Goal: Transaction & Acquisition: Purchase product/service

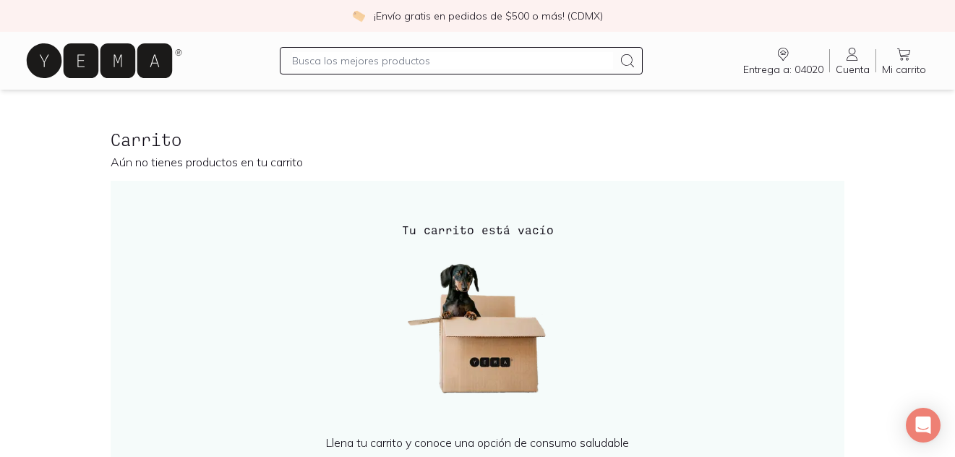
click at [499, 67] on input "text" at bounding box center [453, 60] width 322 height 17
click at [292, 60] on div "coco rayado" at bounding box center [462, 60] width 364 height 27
click at [293, 59] on input "coco rayado" at bounding box center [453, 60] width 322 height 17
click at [393, 62] on input "YEMA coco rayado" at bounding box center [453, 60] width 322 height 17
type input "YEMA coco rayado organico"
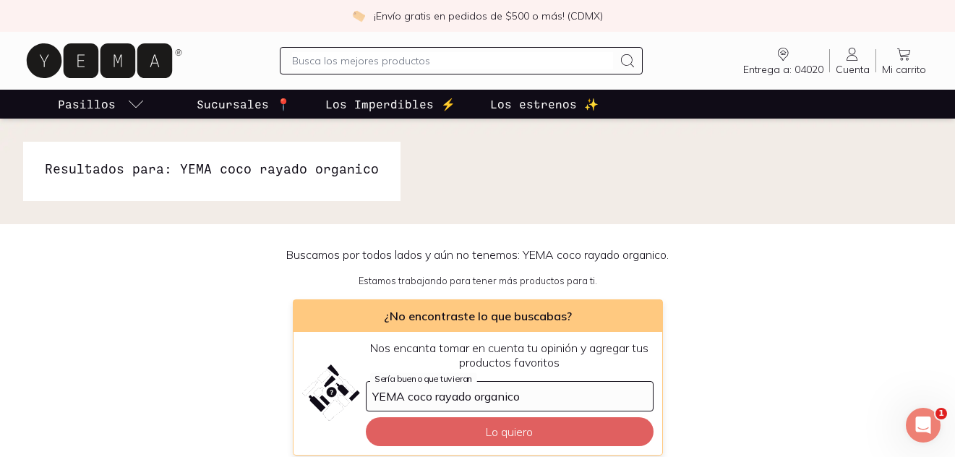
click at [440, 59] on input "text" at bounding box center [453, 60] width 322 height 17
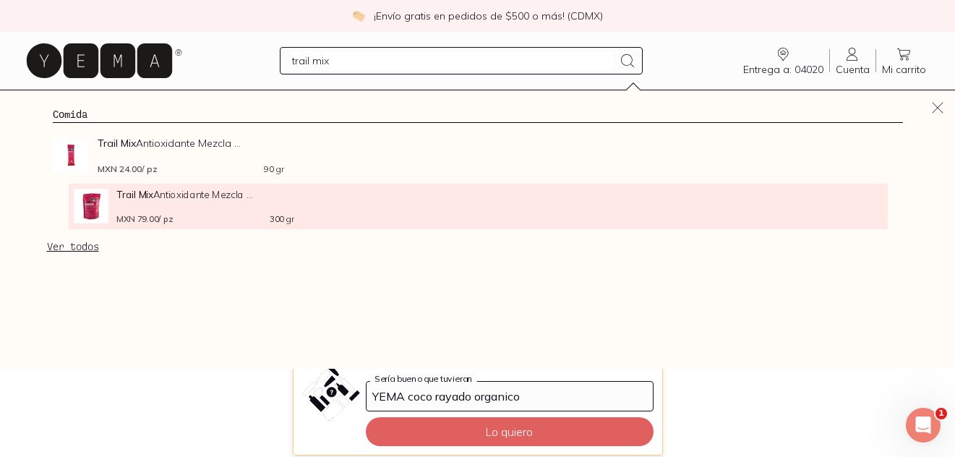
type input "trail mix"
click at [169, 198] on span "Trail Mix Antioxidante Mezcla ..." at bounding box center [204, 194] width 177 height 11
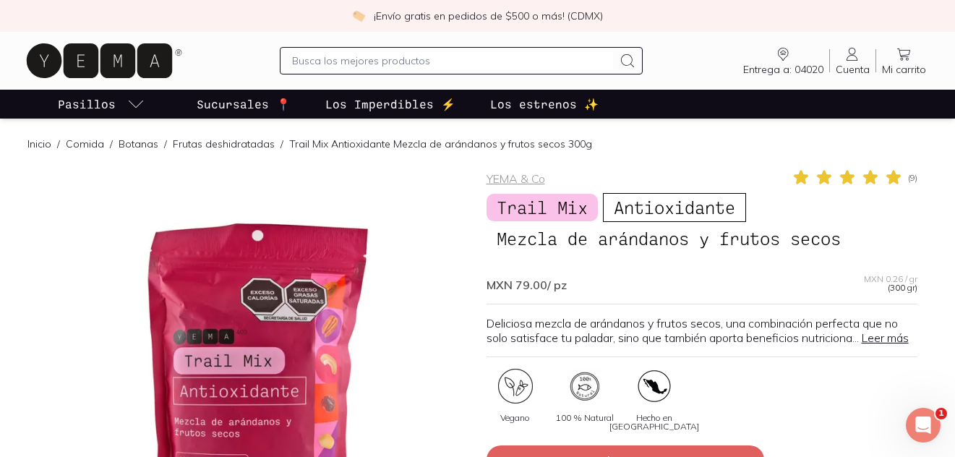
click at [469, 72] on div at bounding box center [462, 60] width 364 height 27
click at [468, 64] on input "text" at bounding box center [453, 60] width 322 height 17
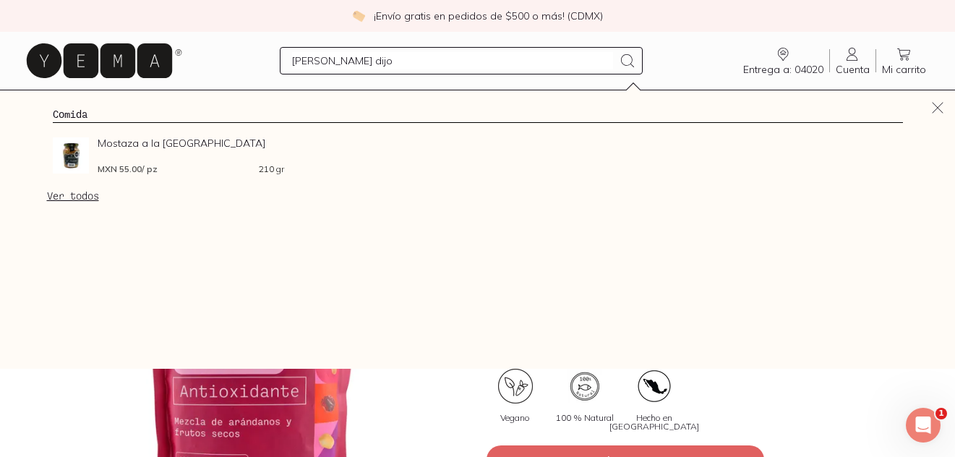
type input "mostaza dijon"
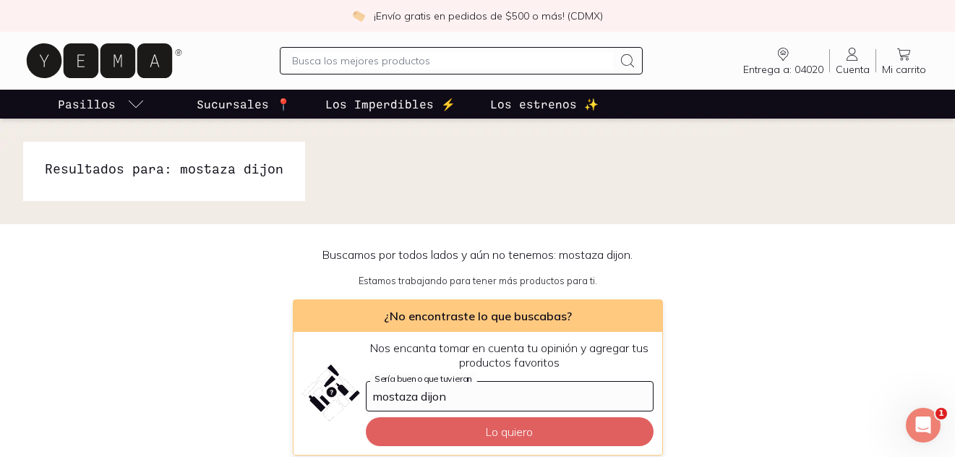
click at [439, 66] on input "text" at bounding box center [453, 60] width 322 height 17
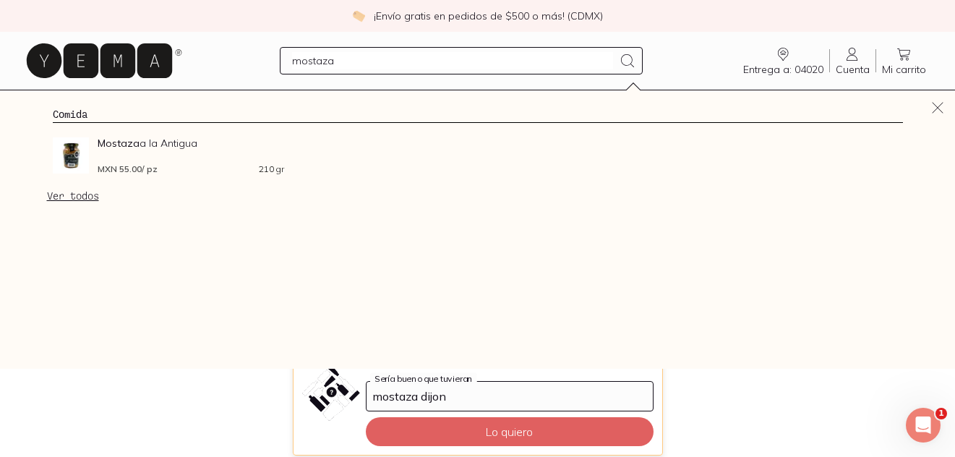
type input "mostaza"
click at [78, 200] on link "Ver todos" at bounding box center [73, 195] width 52 height 13
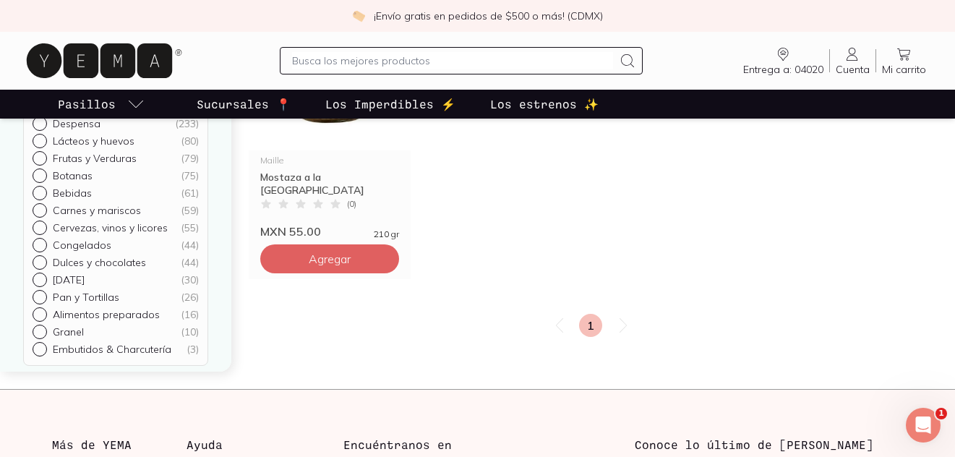
scroll to position [304, 0]
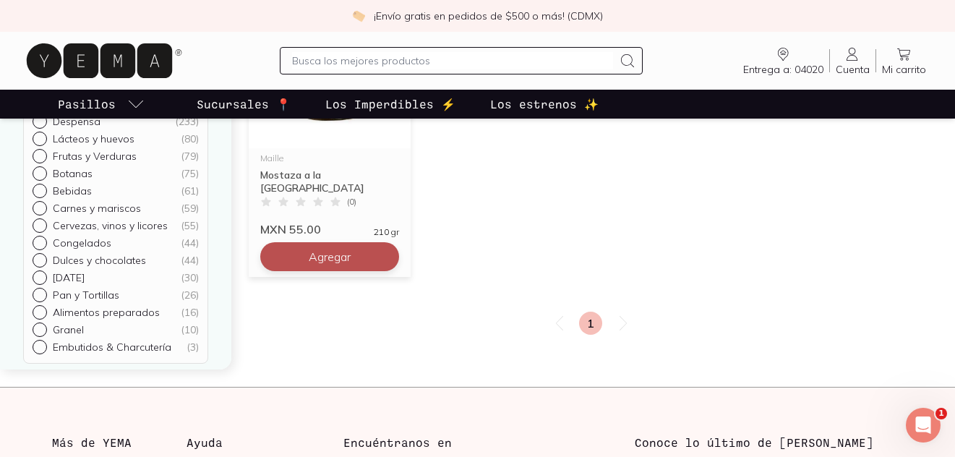
click at [314, 255] on span "Agregar" at bounding box center [330, 256] width 42 height 14
click at [356, 261] on input "1" at bounding box center [329, 256] width 91 height 27
click at [906, 55] on icon at bounding box center [903, 54] width 13 height 12
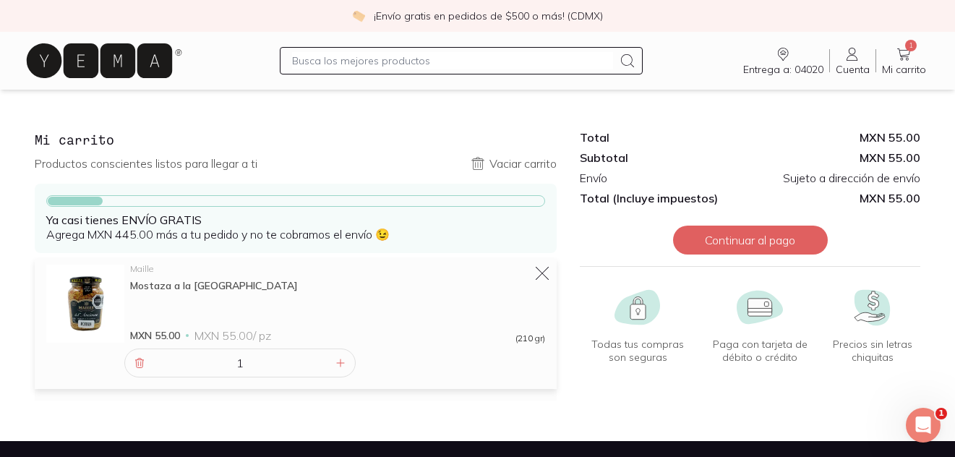
click at [393, 64] on input "text" at bounding box center [453, 60] width 322 height 17
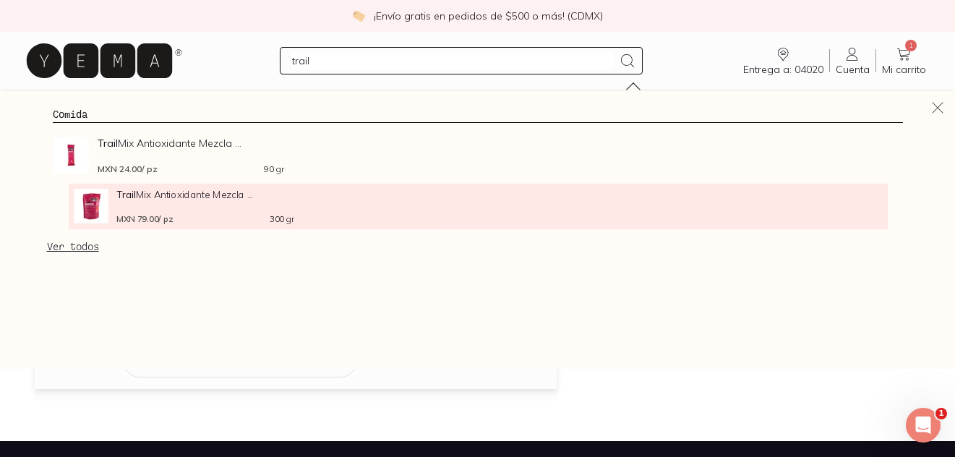
type input "trail"
click at [170, 198] on span "Trail Mix Antioxidante Mezcla ..." at bounding box center [204, 194] width 177 height 11
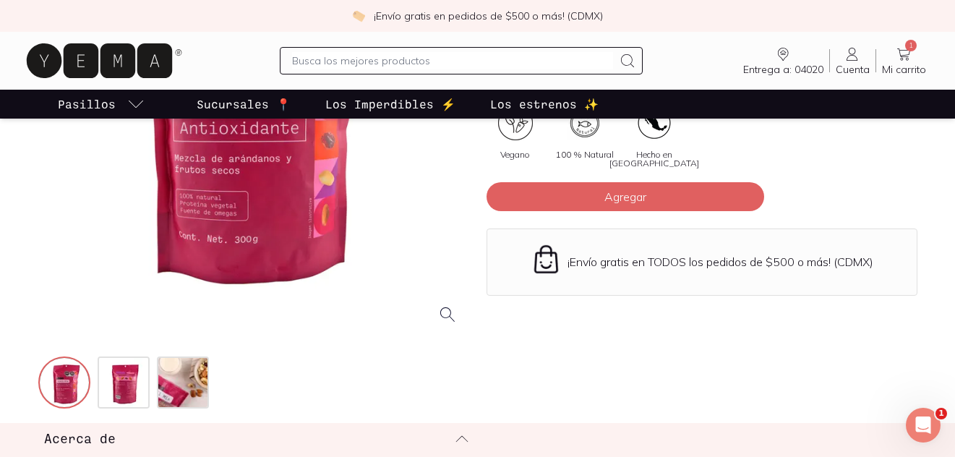
scroll to position [265, 0]
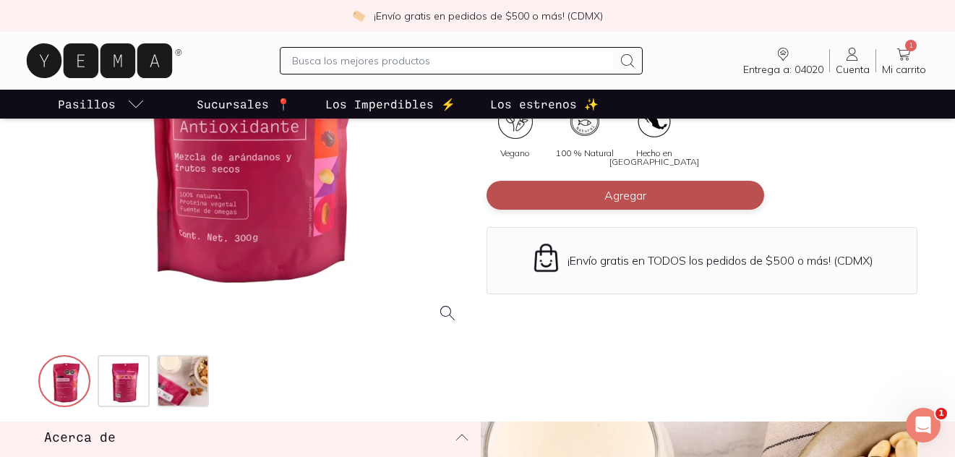
click at [602, 210] on button "Agregar" at bounding box center [626, 195] width 278 height 29
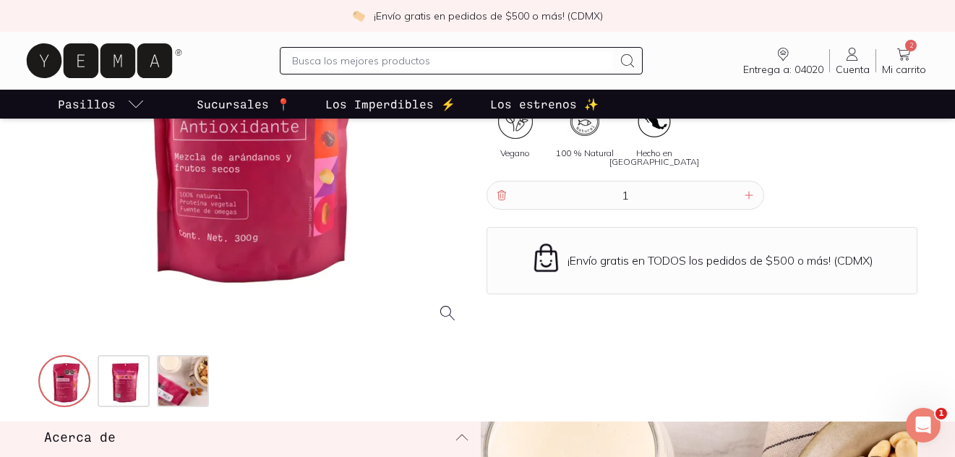
click at [547, 66] on input "text" at bounding box center [453, 60] width 322 height 17
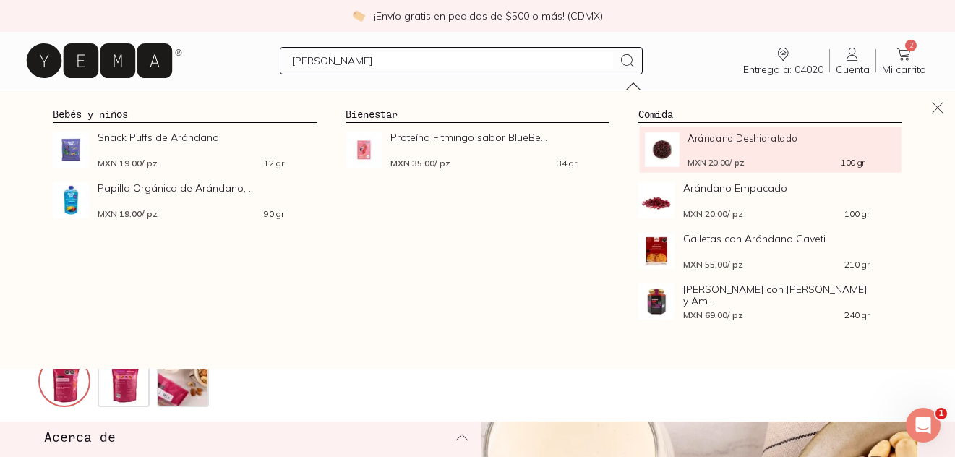
type input "[PERSON_NAME]"
click at [698, 147] on div "Arándano Deshidratado MXN 20.00 / pz 100 gr" at bounding box center [776, 149] width 177 height 35
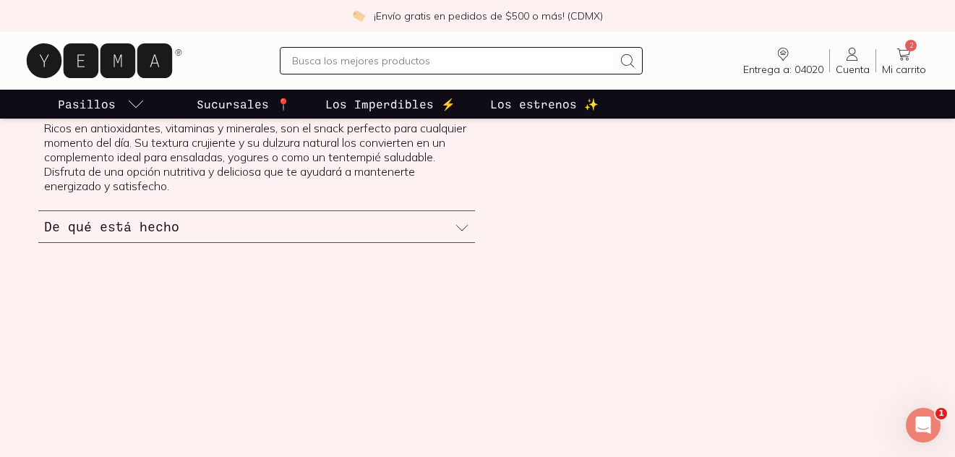
scroll to position [607, 0]
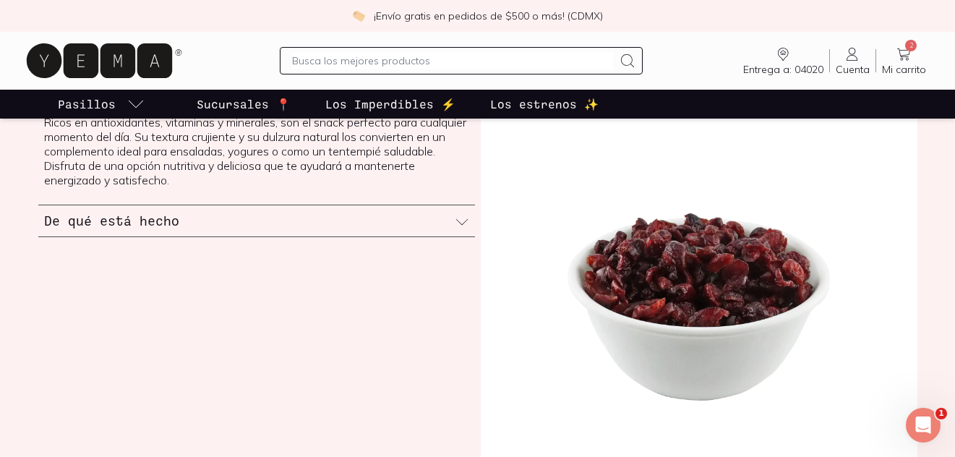
click at [460, 224] on icon at bounding box center [462, 222] width 14 height 14
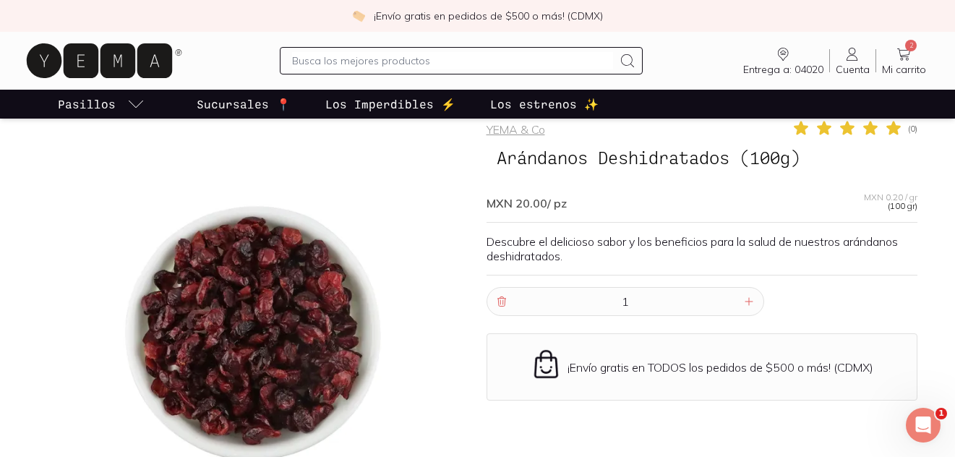
scroll to position [51, 0]
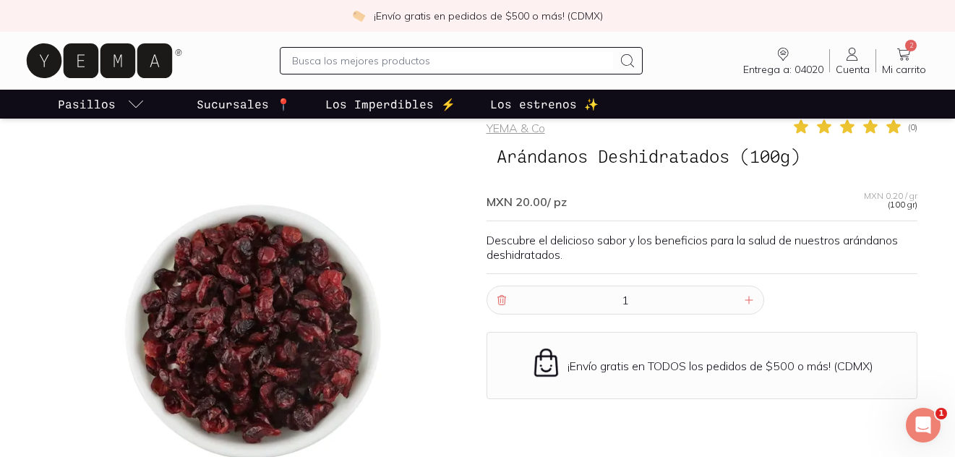
click at [633, 301] on input "1" at bounding box center [625, 299] width 230 height 27
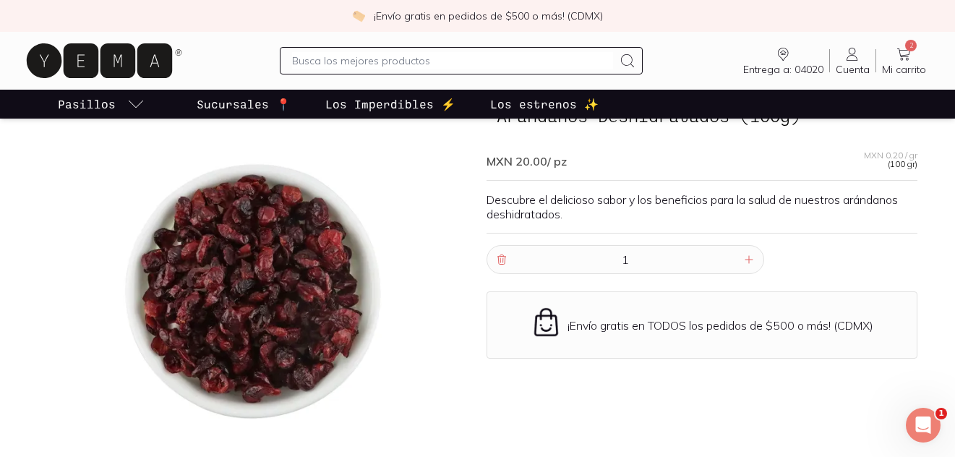
scroll to position [85, 0]
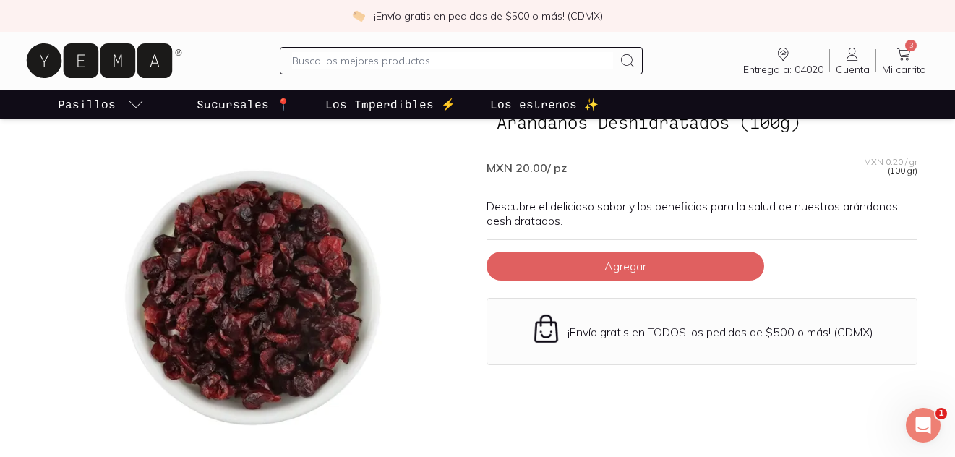
click at [904, 62] on icon at bounding box center [903, 54] width 17 height 17
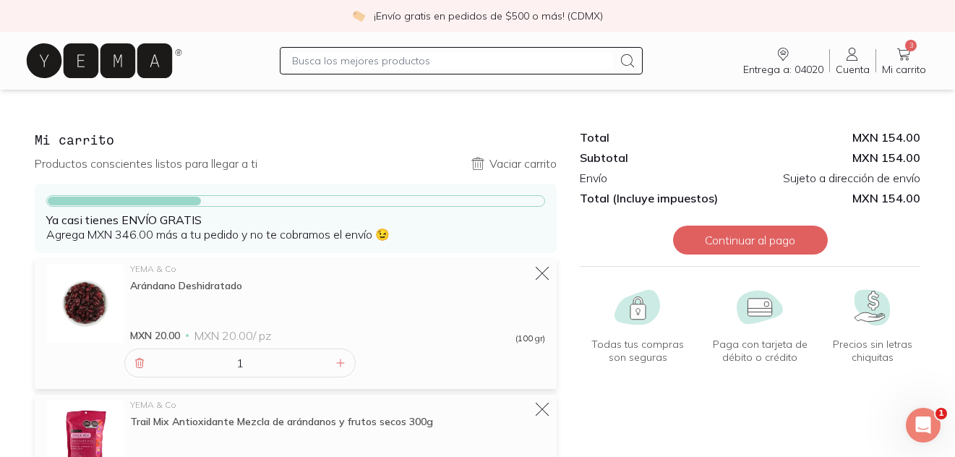
click at [369, 64] on input "text" at bounding box center [453, 60] width 322 height 17
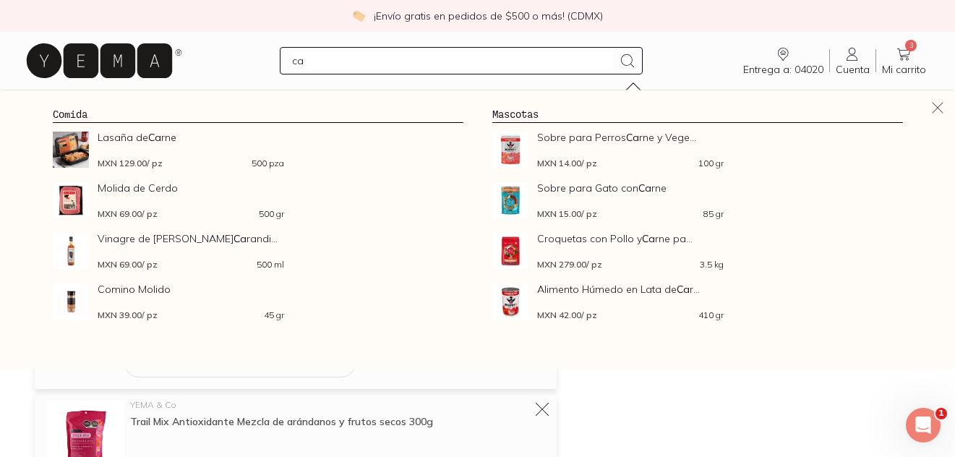
type input "c"
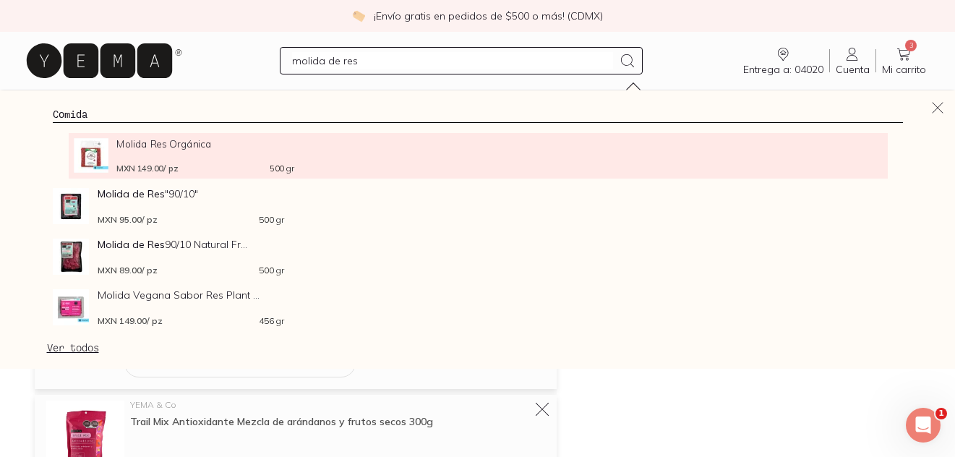
type input "molida de res"
click at [134, 153] on div "Molida Res Orgánica MXN 149.00 / pz 500 gr" at bounding box center [204, 155] width 177 height 35
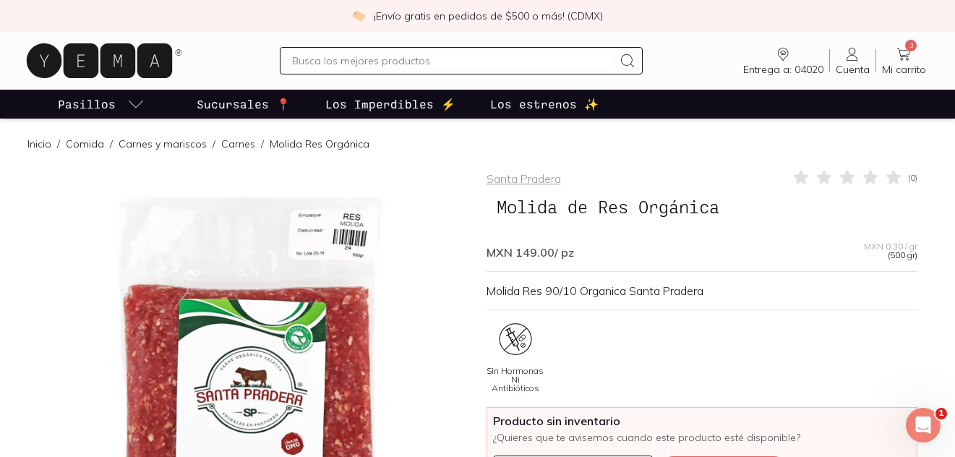
click at [342, 59] on input "text" at bounding box center [453, 60] width 322 height 17
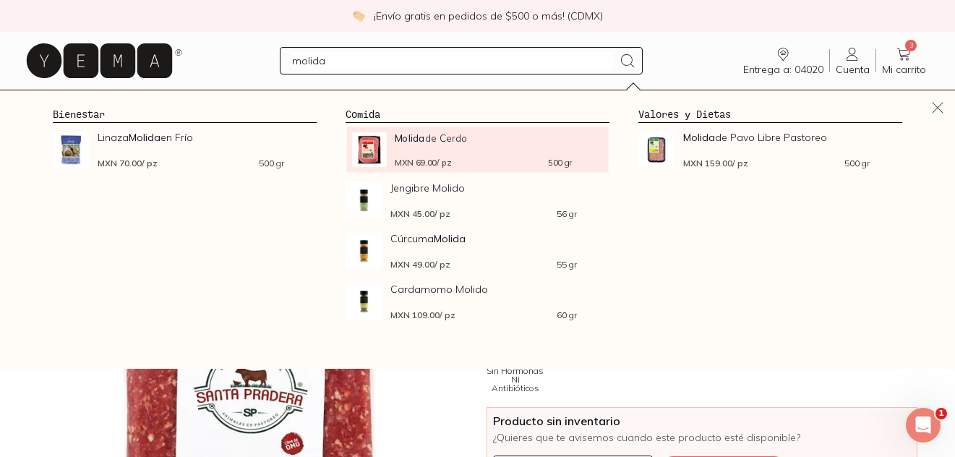
type input "molida"
click at [374, 155] on img at bounding box center [369, 149] width 34 height 35
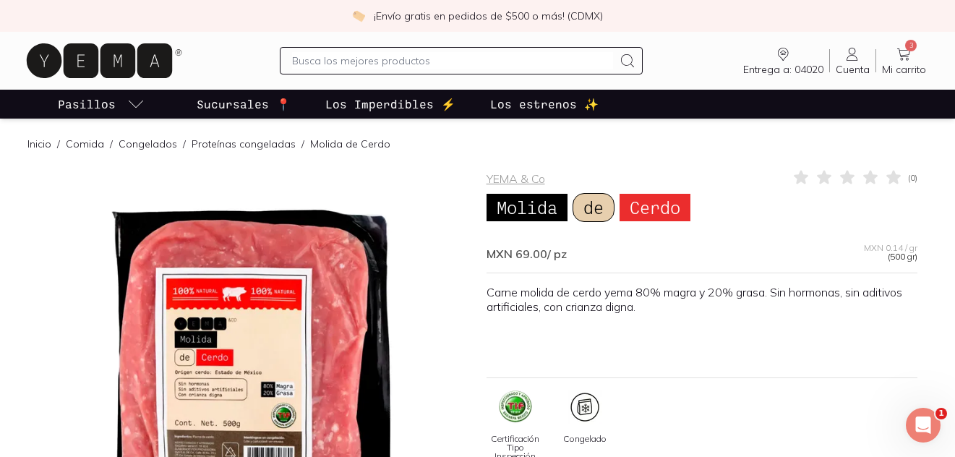
click at [390, 70] on div at bounding box center [462, 60] width 364 height 27
click at [385, 59] on input "text" at bounding box center [453, 60] width 322 height 17
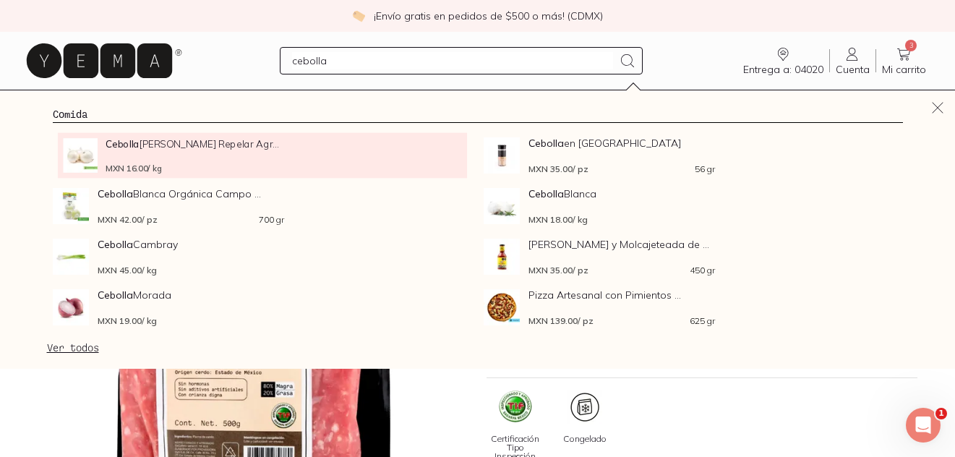
type input "cebolla"
click at [67, 157] on img at bounding box center [80, 155] width 35 height 35
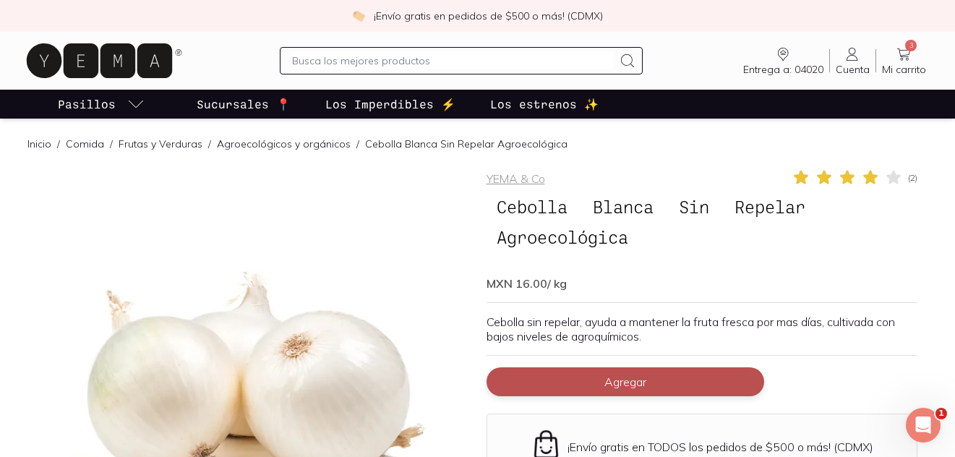
click at [559, 385] on button "Agregar" at bounding box center [626, 381] width 278 height 29
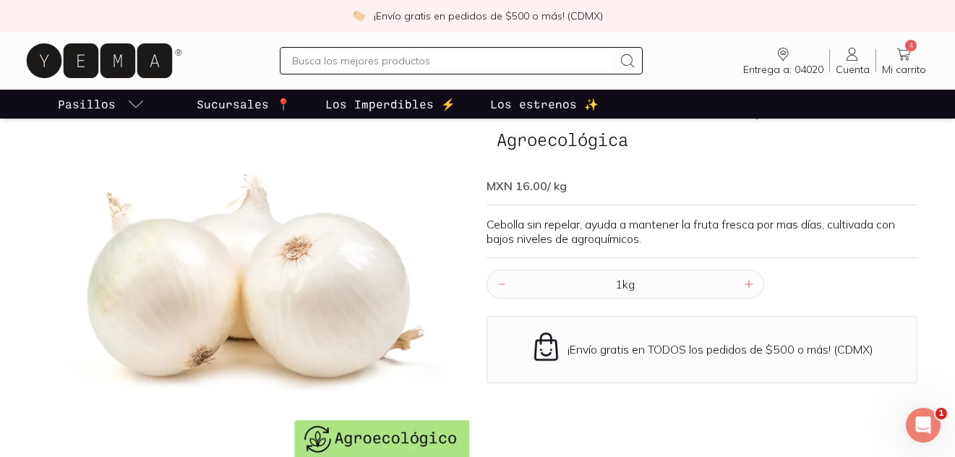
scroll to position [101, 0]
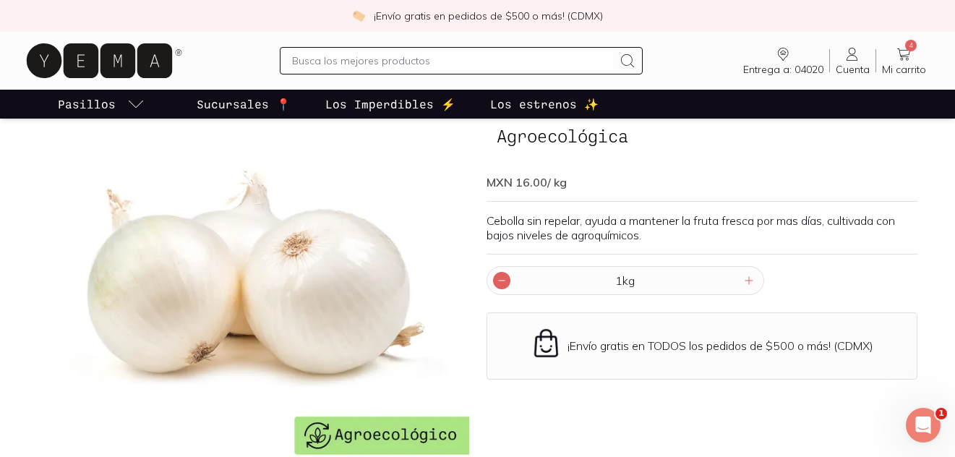
click at [500, 282] on icon at bounding box center [502, 281] width 12 height 12
click at [555, 59] on input "text" at bounding box center [453, 60] width 322 height 17
click at [555, 60] on input "[PERSON_NAME]" at bounding box center [453, 60] width 322 height 17
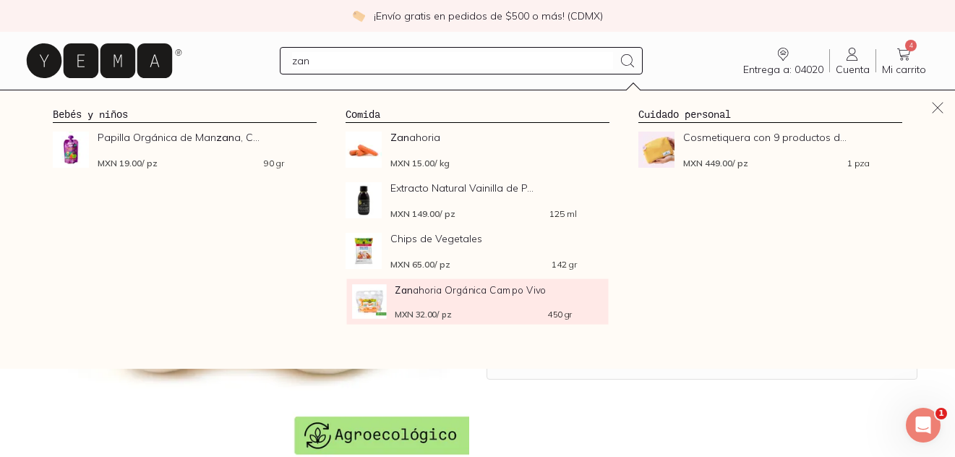
type input "zan"
click at [480, 295] on span "Zan ahoria Orgánica Campo Vivo" at bounding box center [483, 289] width 177 height 11
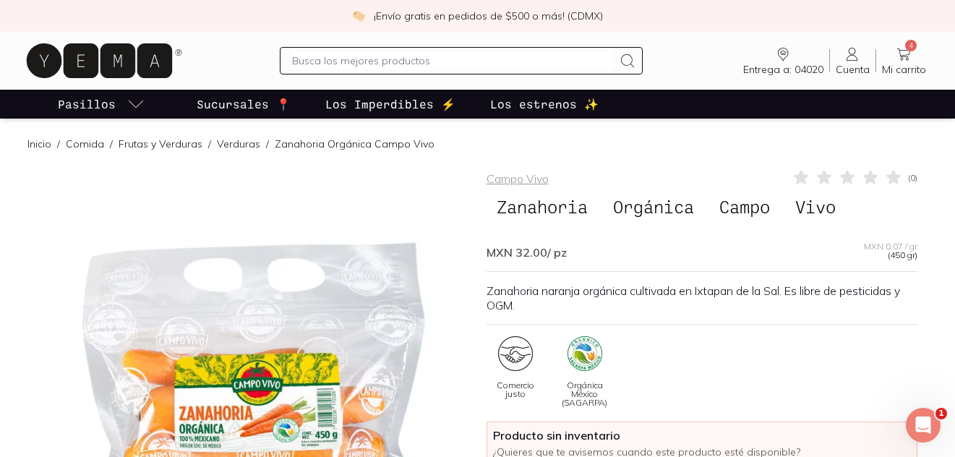
click at [435, 61] on input "text" at bounding box center [453, 60] width 322 height 17
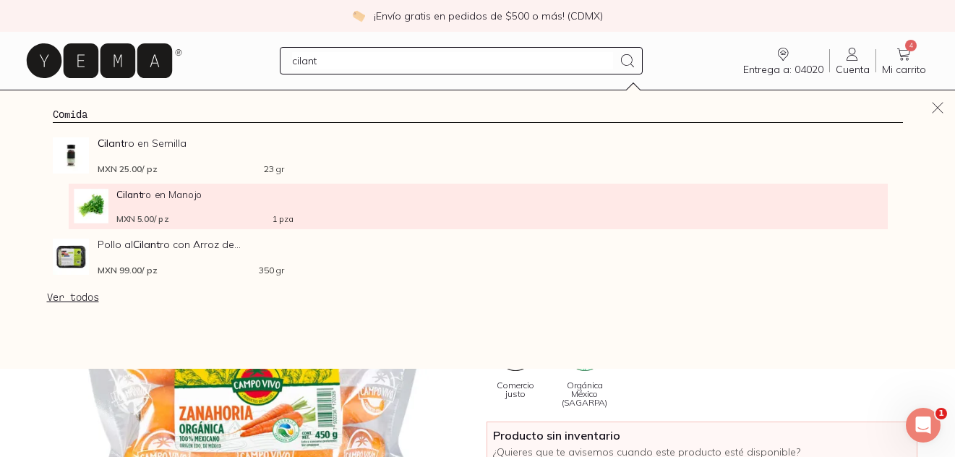
type input "cilant"
click at [101, 200] on img at bounding box center [91, 206] width 35 height 35
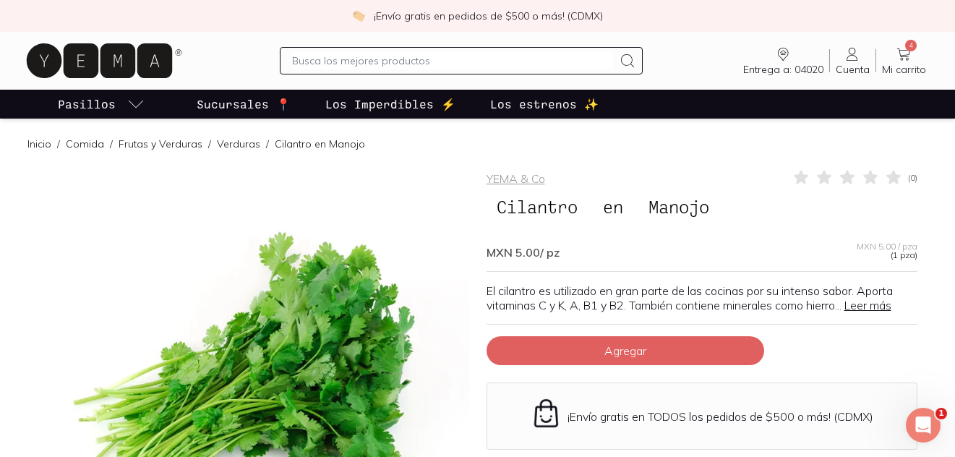
click at [311, 57] on input "text" at bounding box center [453, 60] width 322 height 17
type input "tamales"
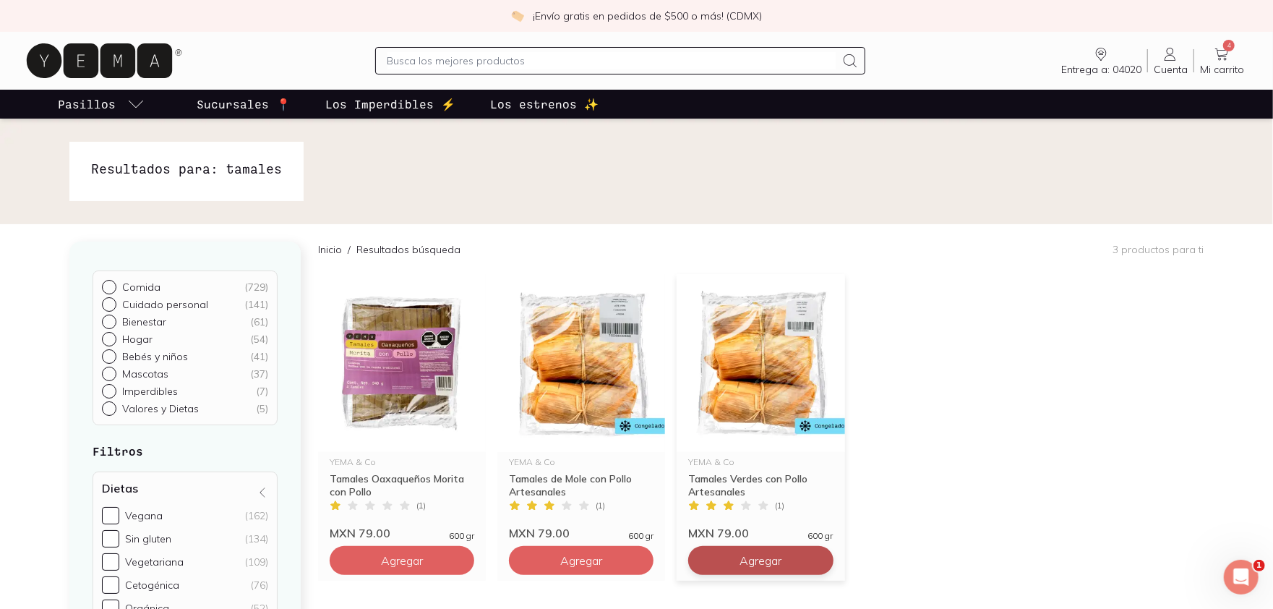
click at [423, 456] on span "Agregar" at bounding box center [402, 560] width 42 height 14
click at [750, 399] on img at bounding box center [761, 363] width 168 height 178
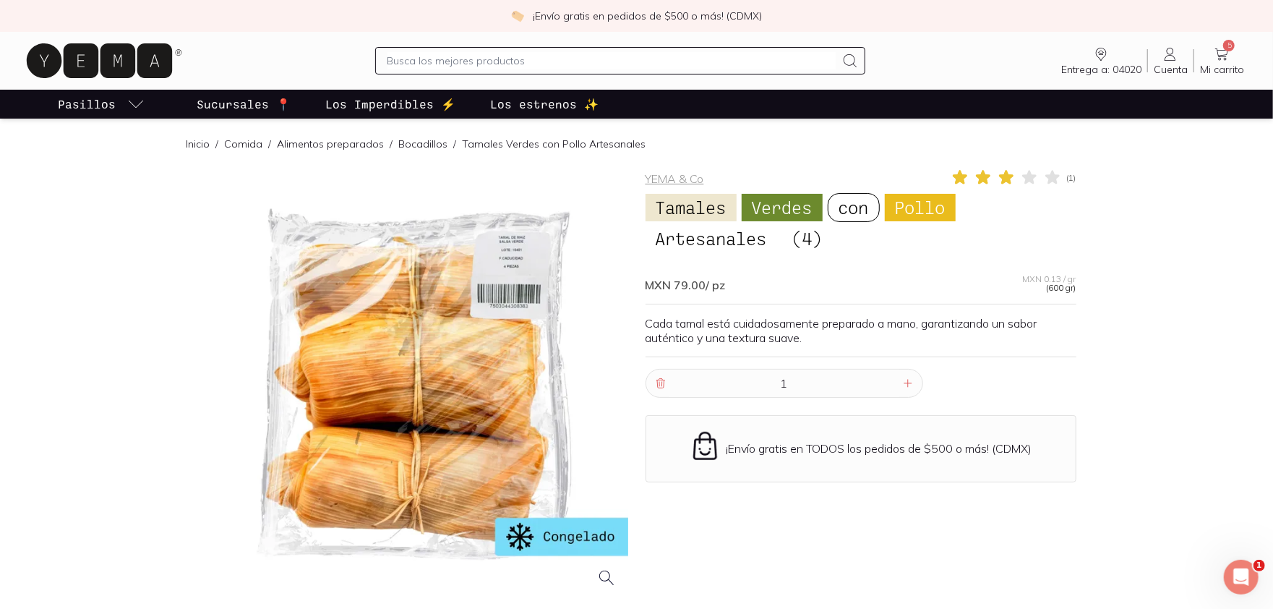
click at [954, 61] on link "5 Mi carrito Carrito" at bounding box center [1222, 61] width 56 height 30
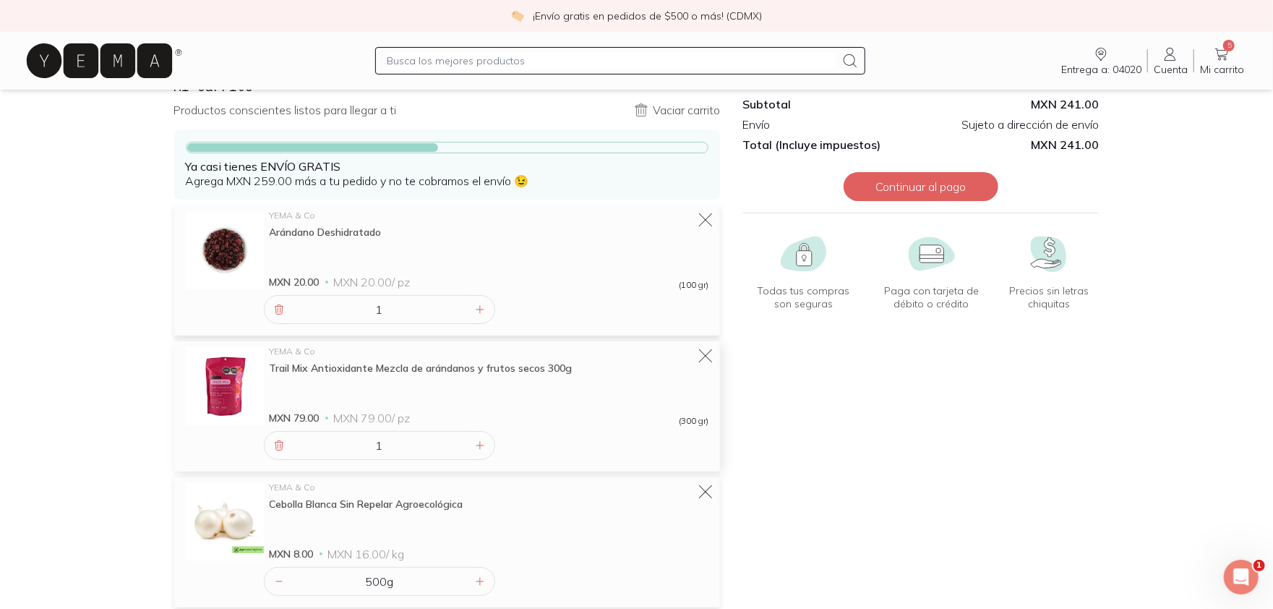
scroll to position [52, 0]
click at [542, 59] on input "text" at bounding box center [612, 60] width 449 height 17
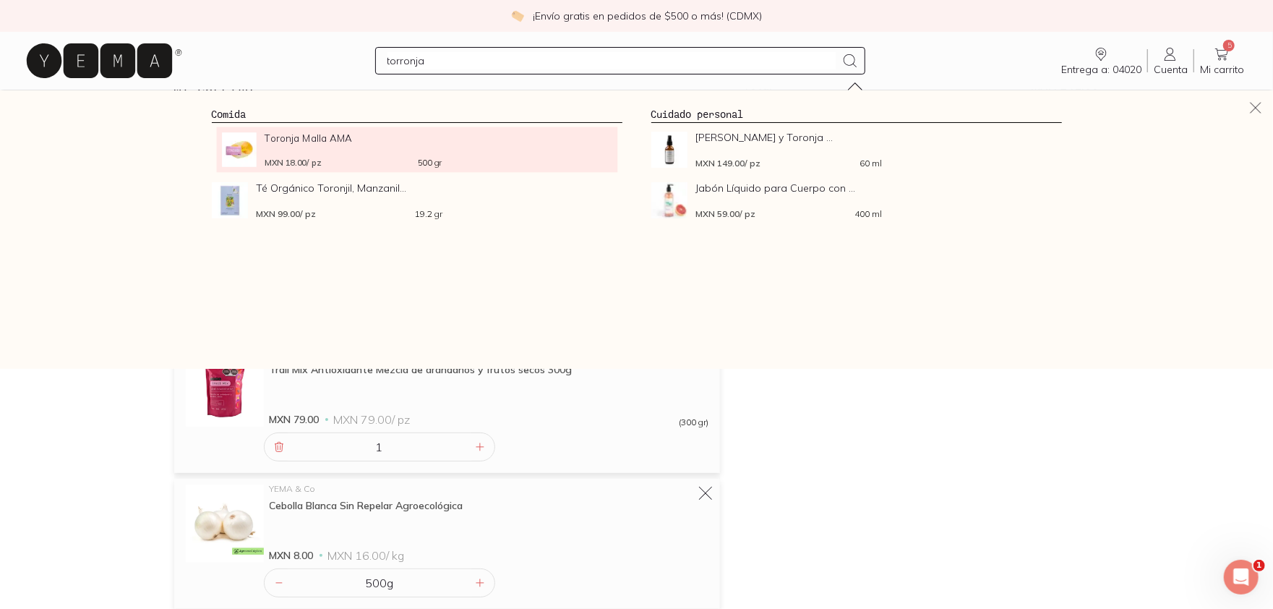
type input "torronja"
click at [286, 160] on span "MXN 18.00 / pz" at bounding box center [293, 162] width 57 height 8
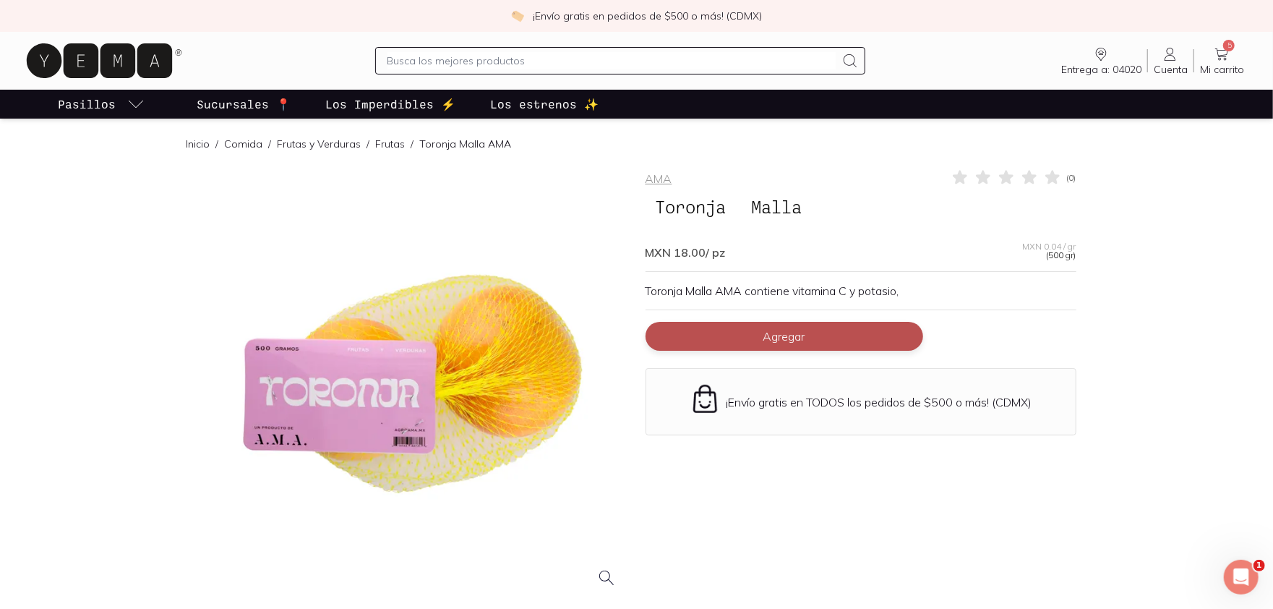
click at [750, 337] on button "Agregar" at bounding box center [785, 336] width 278 height 29
click at [681, 67] on input "text" at bounding box center [612, 60] width 449 height 17
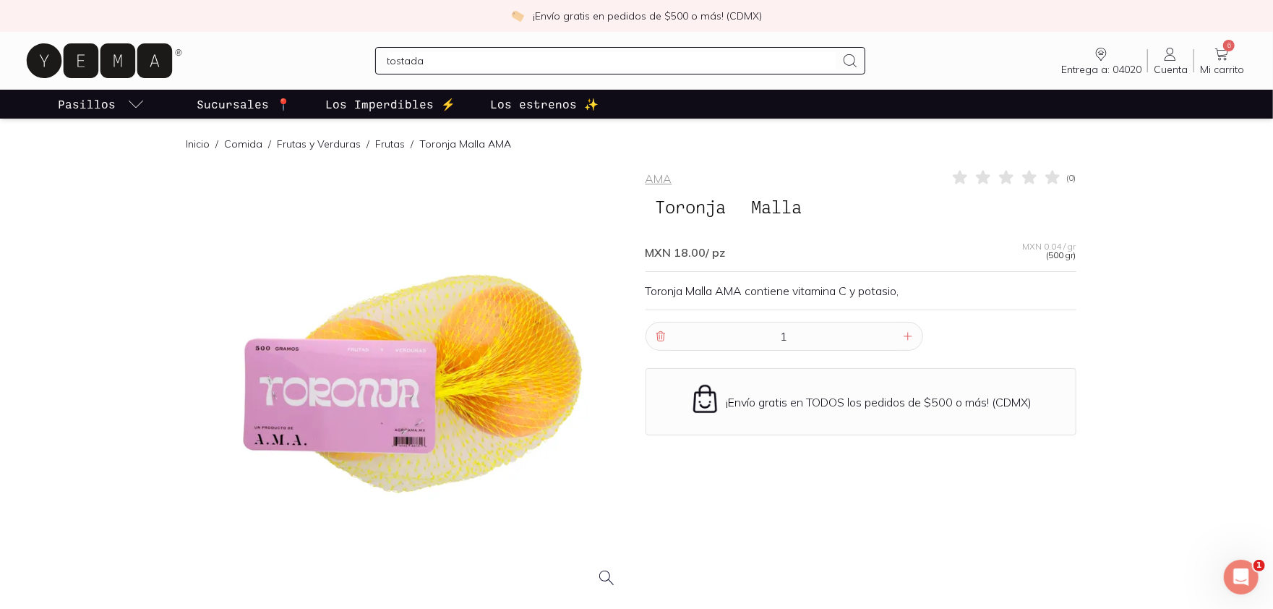
type input "tostadas"
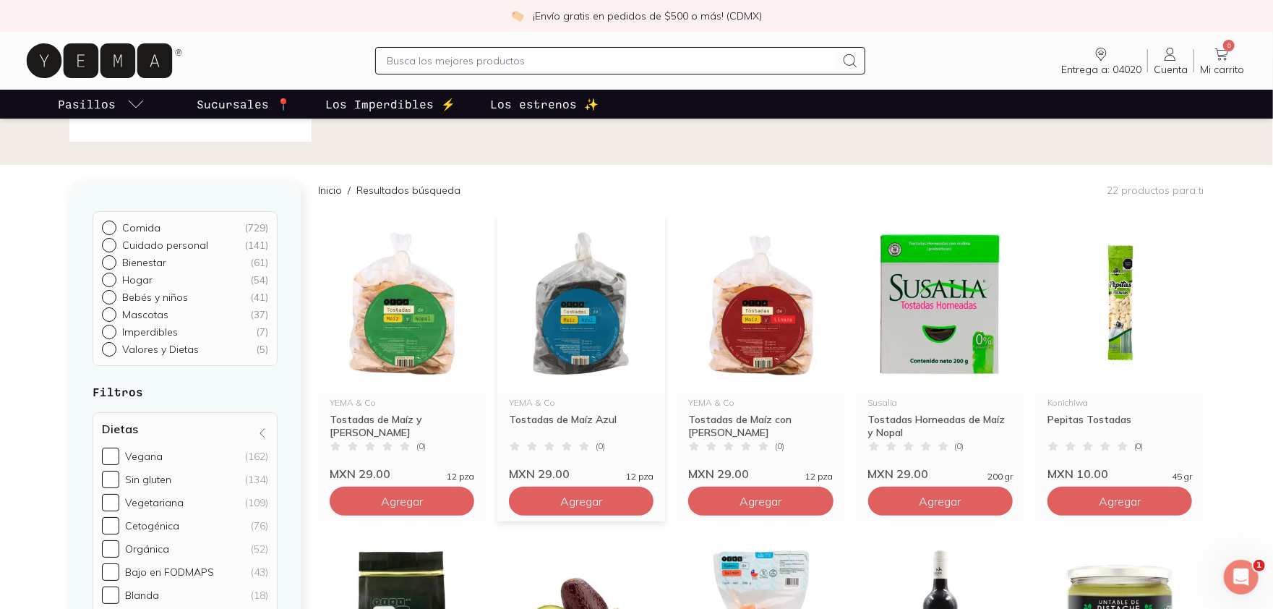
scroll to position [45, 0]
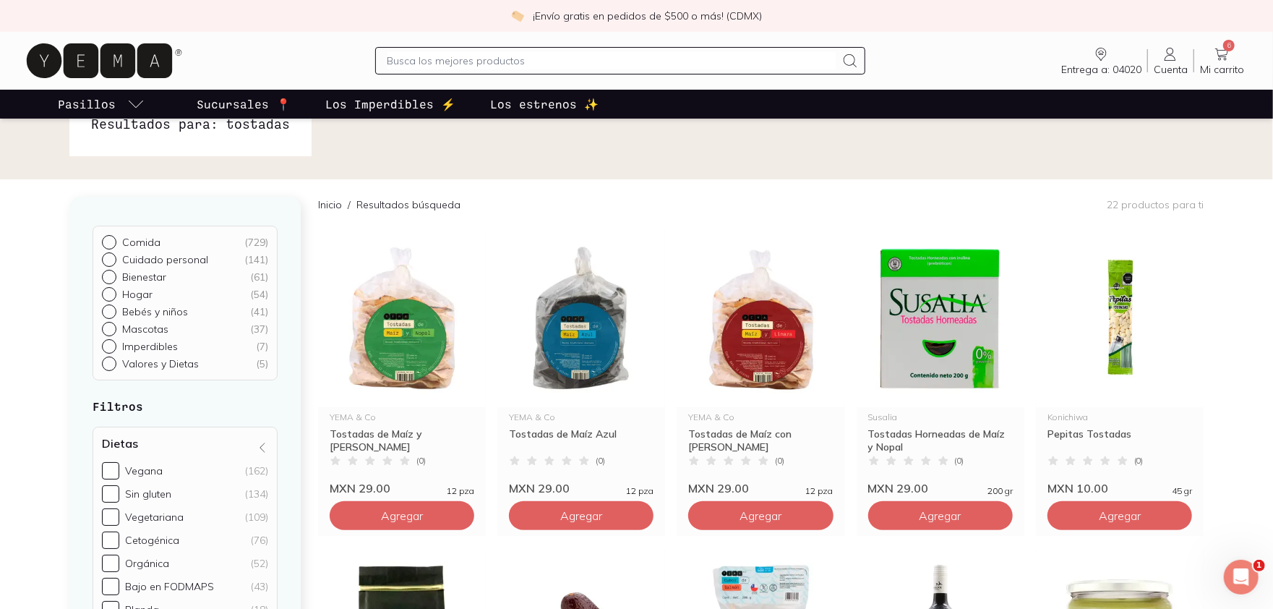
click at [434, 56] on input "text" at bounding box center [612, 60] width 449 height 17
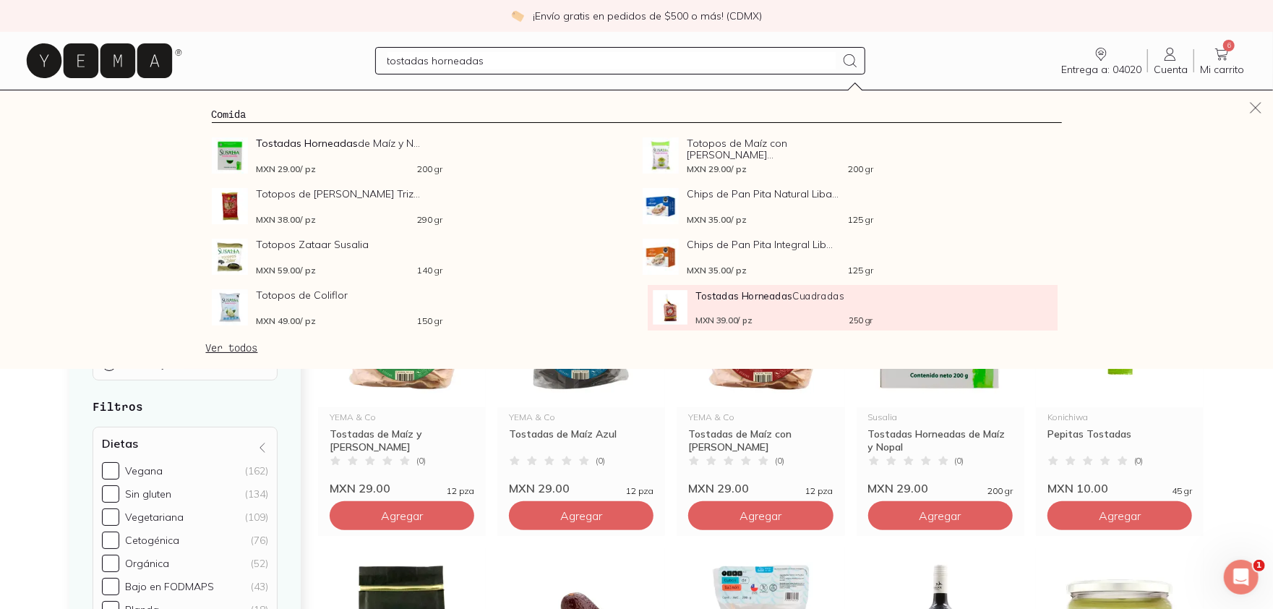
type input "tostadas horneadas"
click at [680, 314] on img at bounding box center [670, 307] width 35 height 35
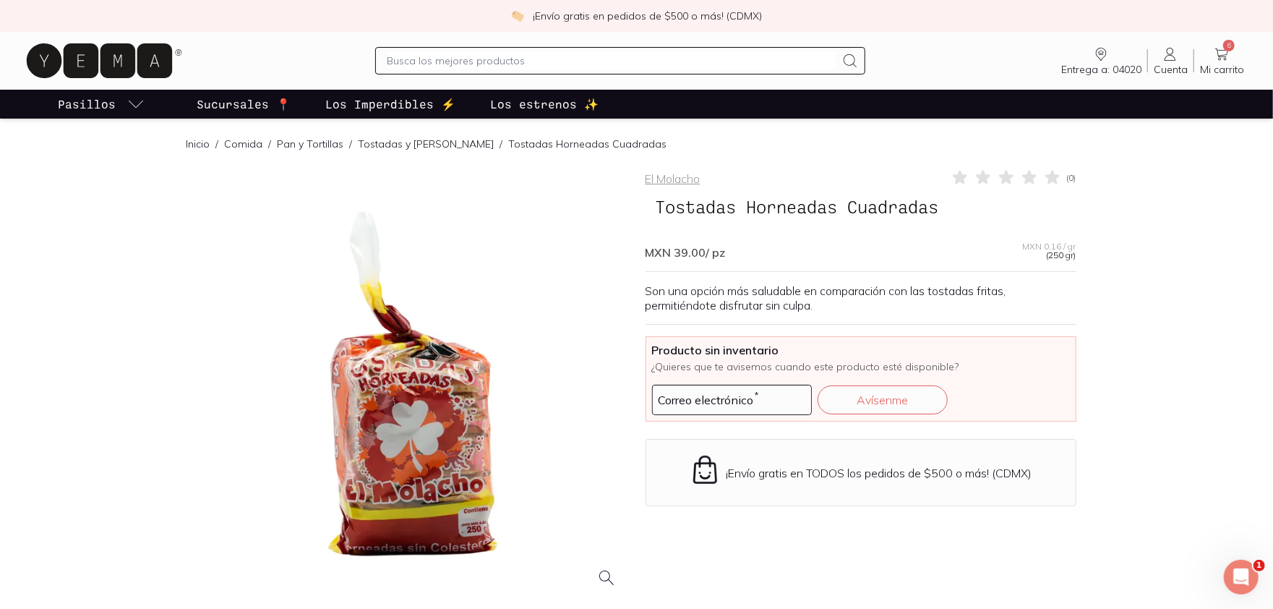
click at [954, 59] on icon at bounding box center [1221, 54] width 17 height 17
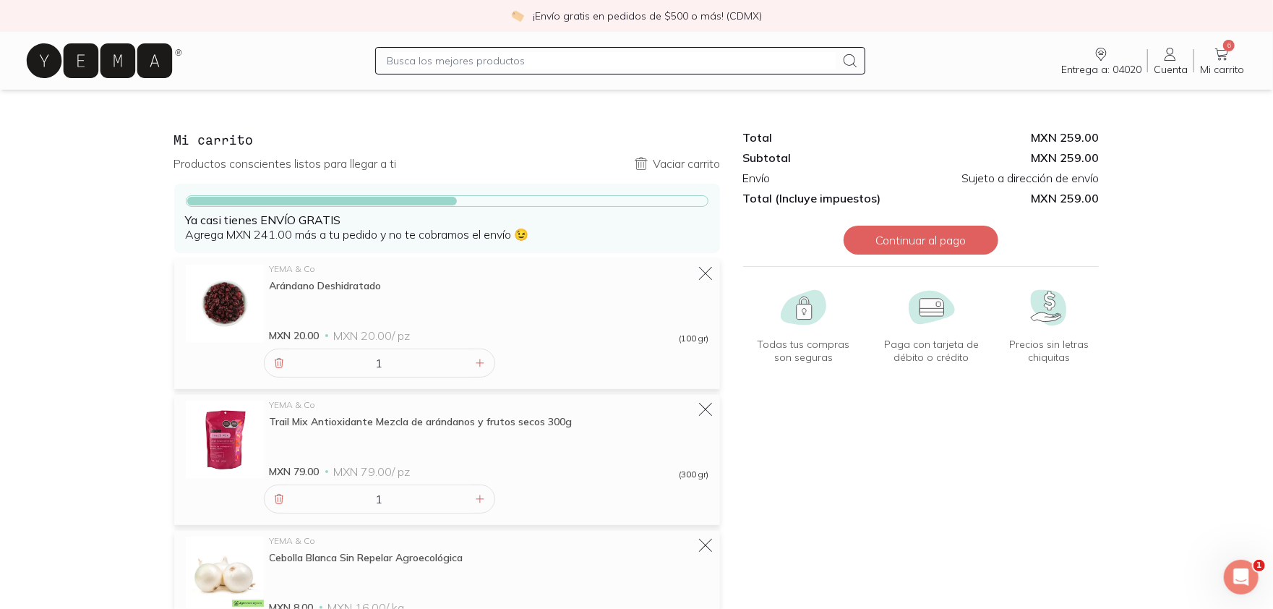
click at [563, 54] on input "text" at bounding box center [612, 60] width 449 height 17
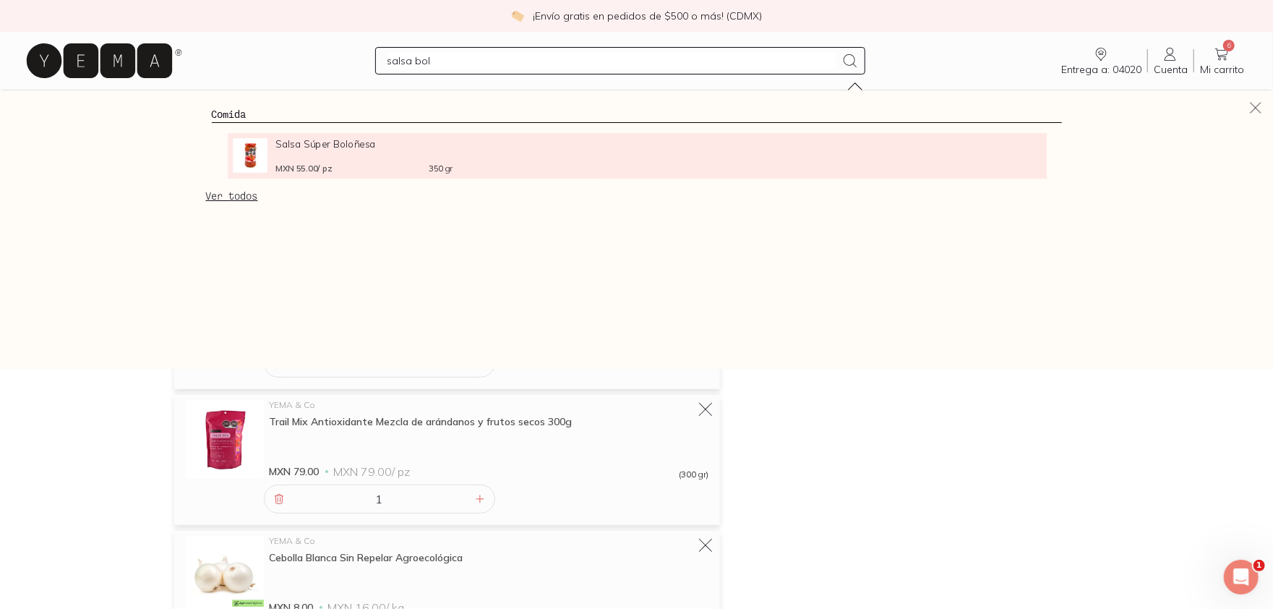
type input "salsa bol"
click at [335, 154] on div "Salsa Súper Boloñesa MXN 55.00 / pz 350 gr" at bounding box center [363, 155] width 177 height 35
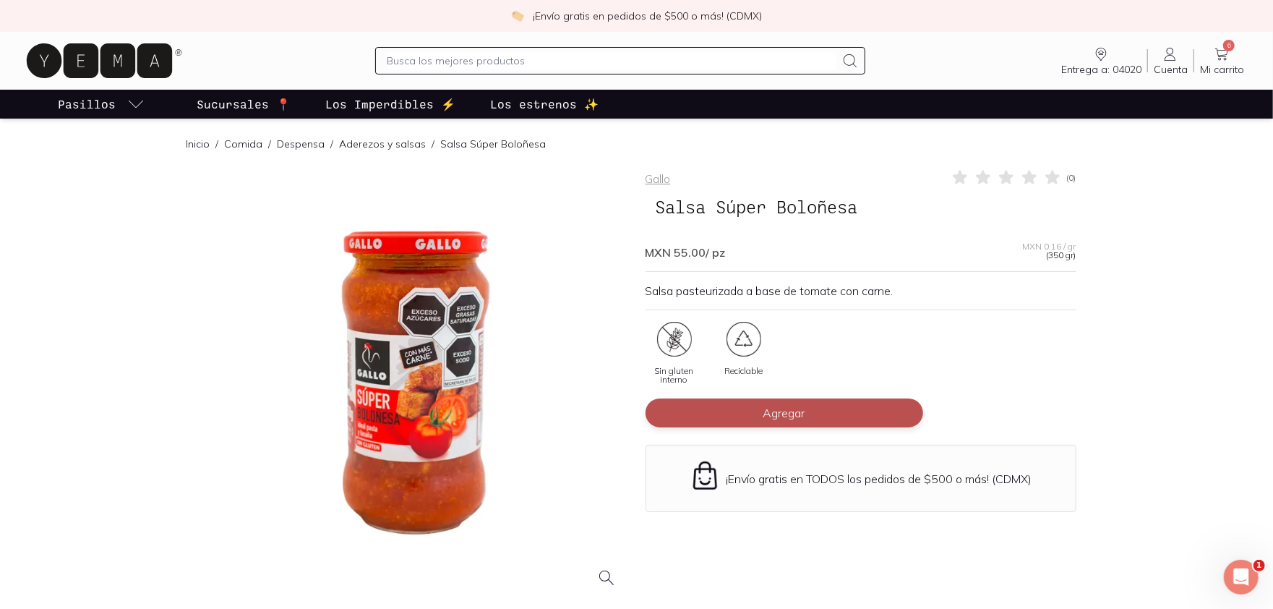
click at [724, 414] on button "Agregar" at bounding box center [785, 412] width 278 height 29
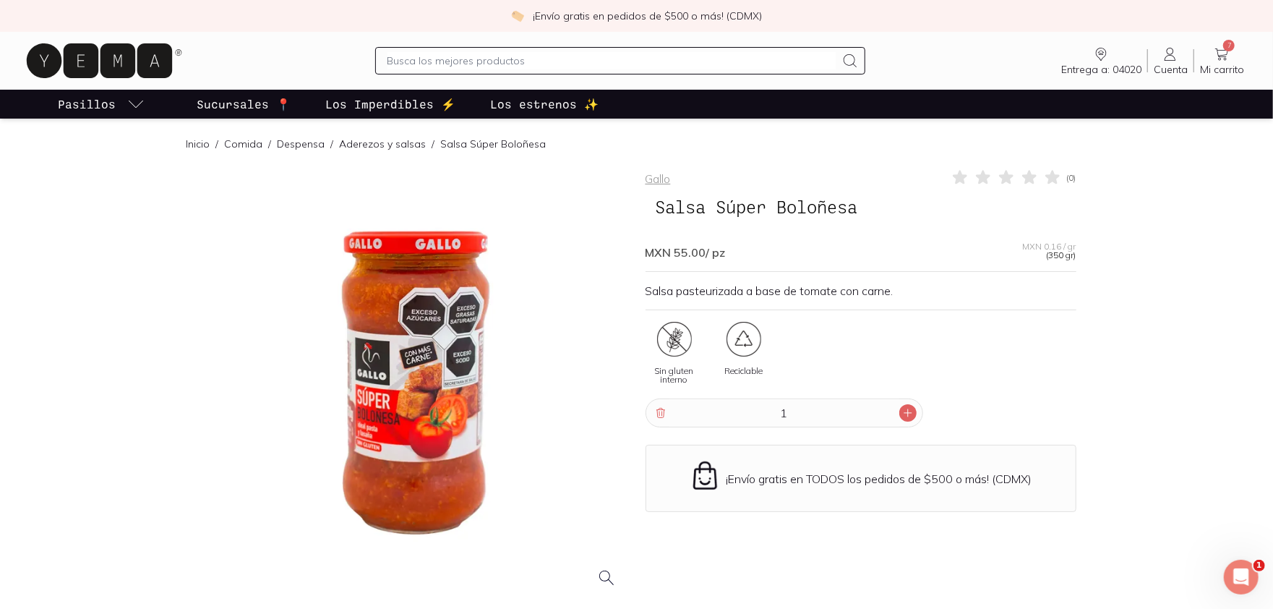
click at [907, 417] on icon at bounding box center [908, 413] width 12 height 12
type input "2"
click at [954, 67] on span "Mi carrito" at bounding box center [1222, 69] width 44 height 13
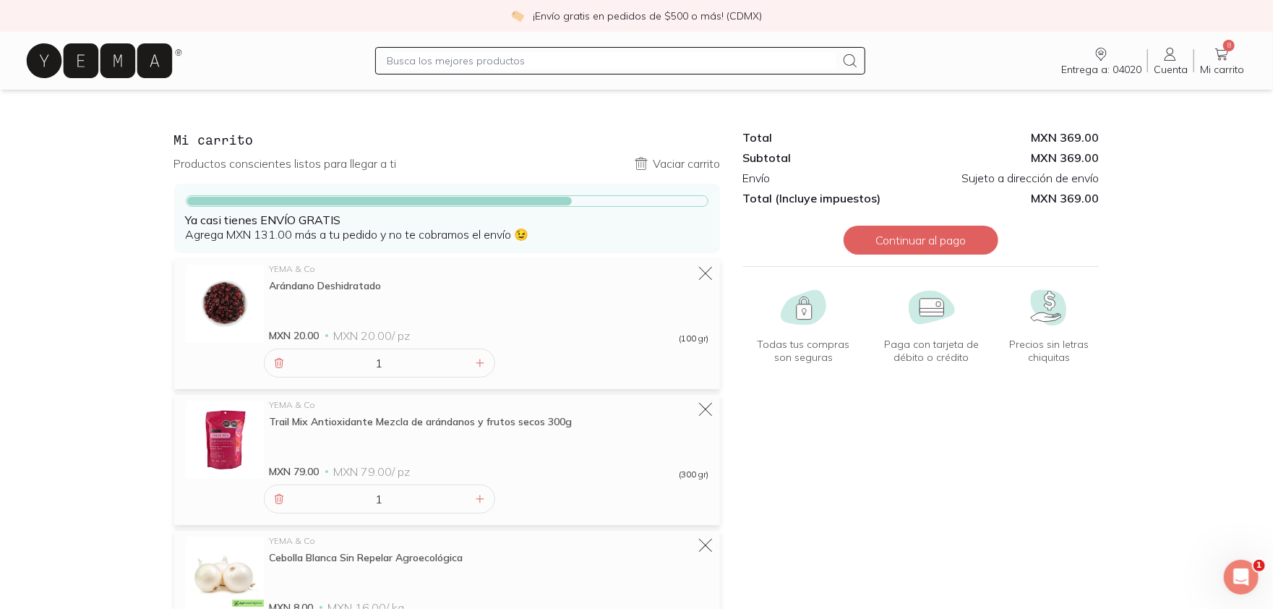
click at [40, 59] on icon at bounding box center [99, 60] width 145 height 35
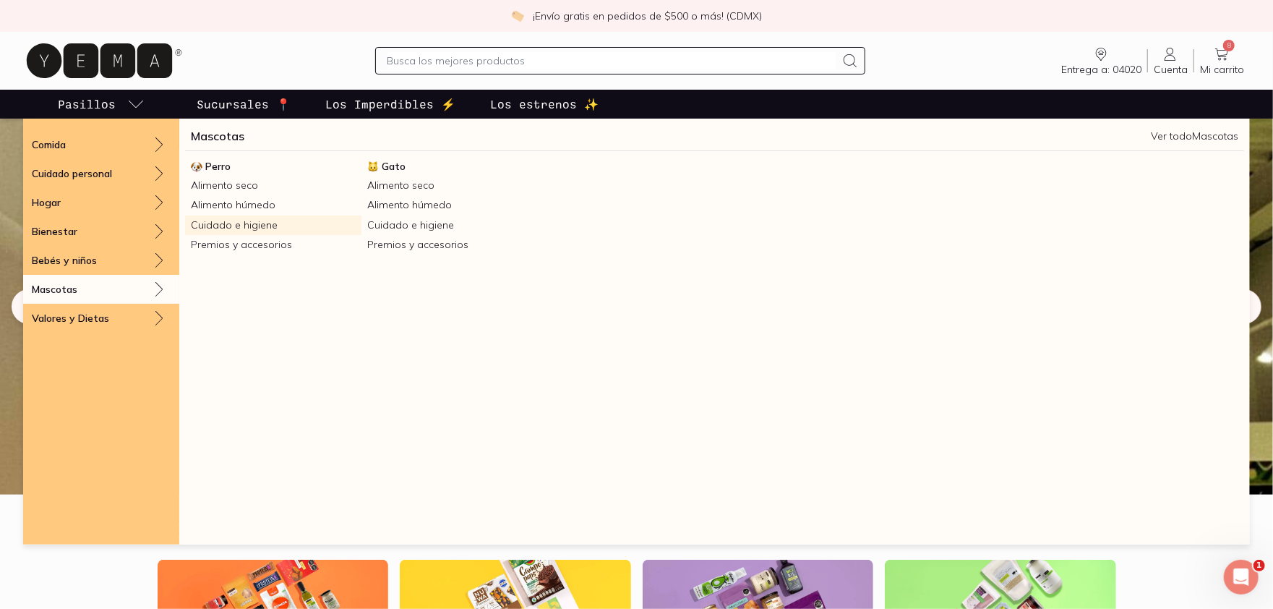
click at [213, 227] on link "Cuidado e higiene" at bounding box center [273, 225] width 176 height 20
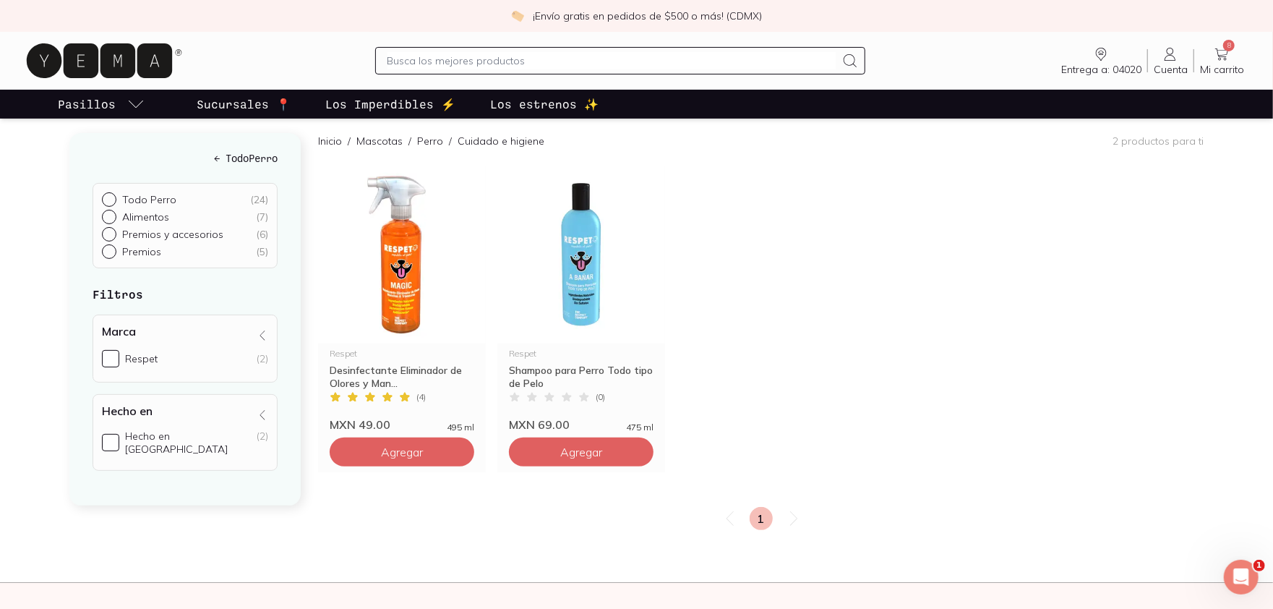
scroll to position [150, 0]
click at [381, 453] on span "Agregar" at bounding box center [402, 450] width 42 height 14
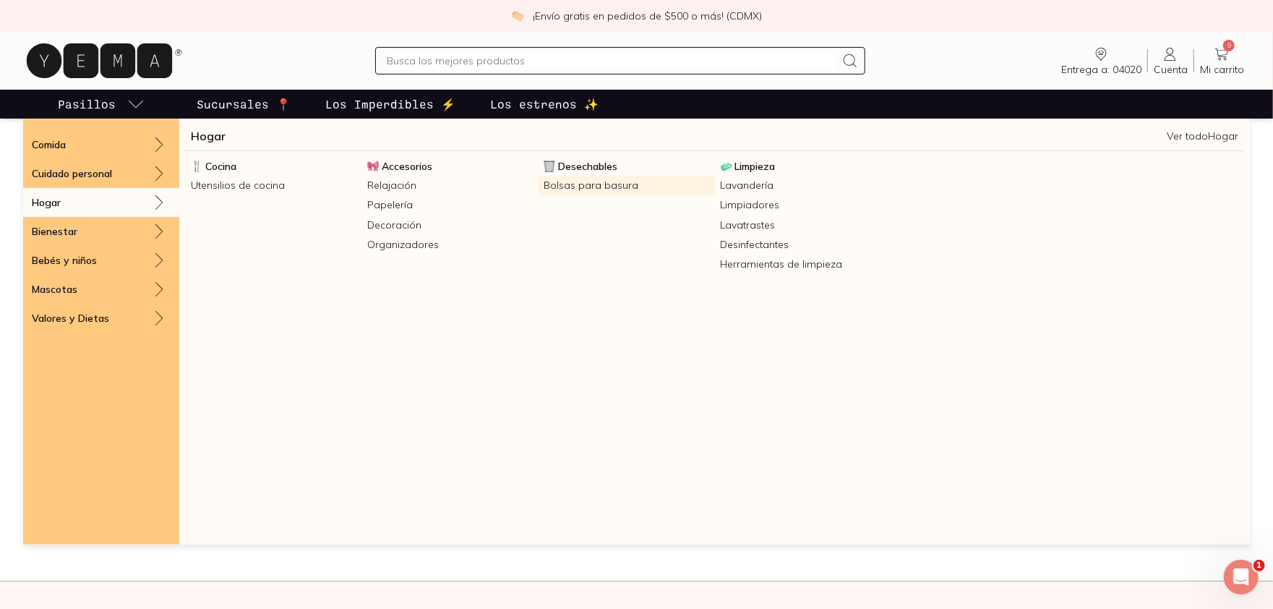
click at [588, 186] on link "Bolsas para basura" at bounding box center [626, 186] width 176 height 20
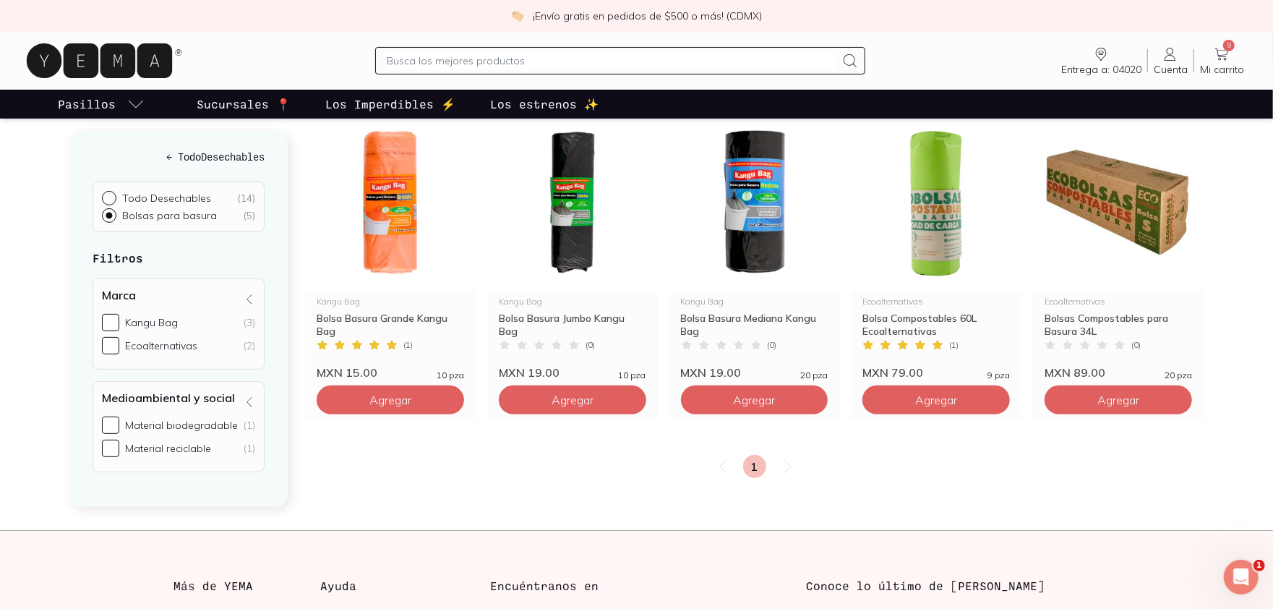
scroll to position [202, 0]
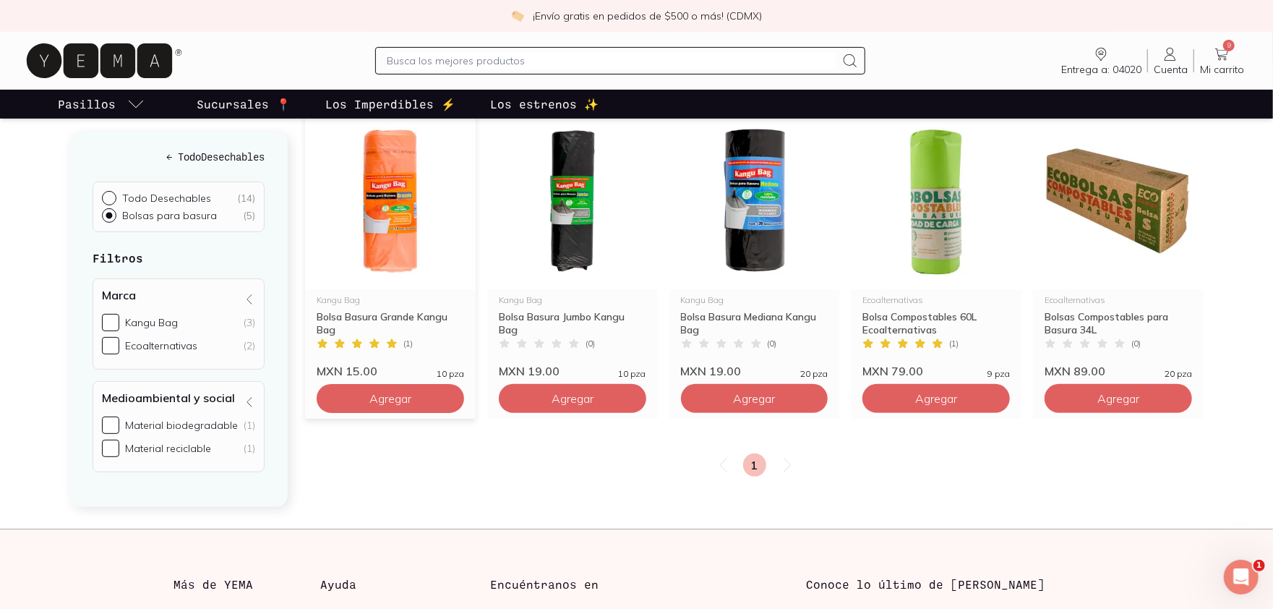
click at [377, 230] on img at bounding box center [390, 201] width 171 height 178
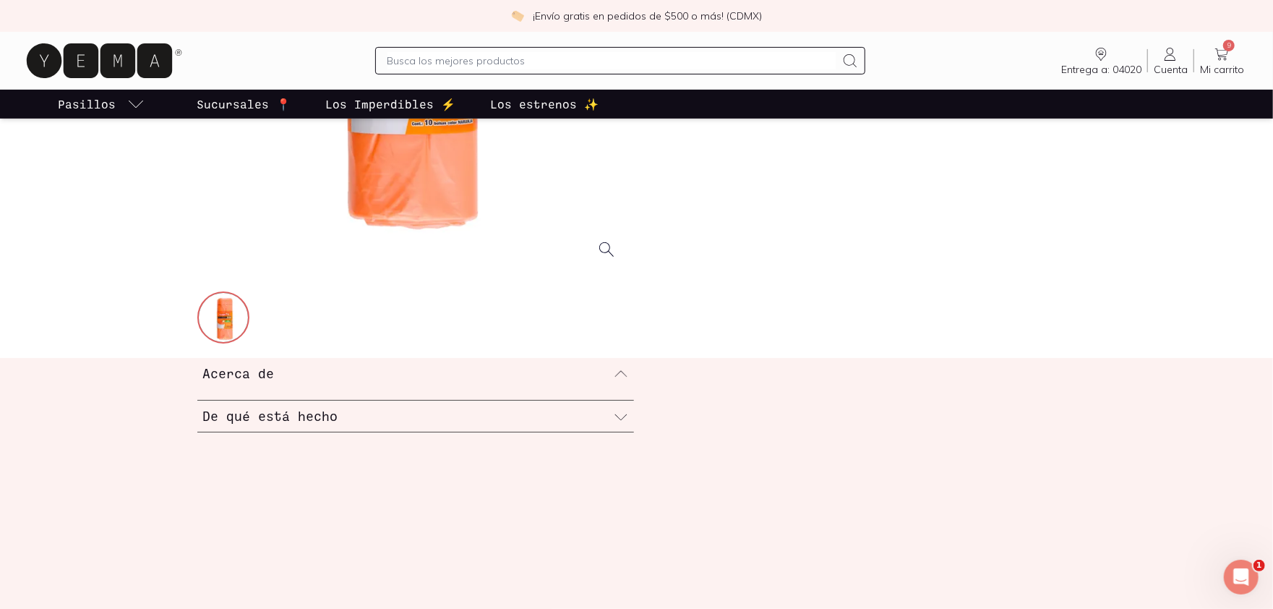
scroll to position [330, 0]
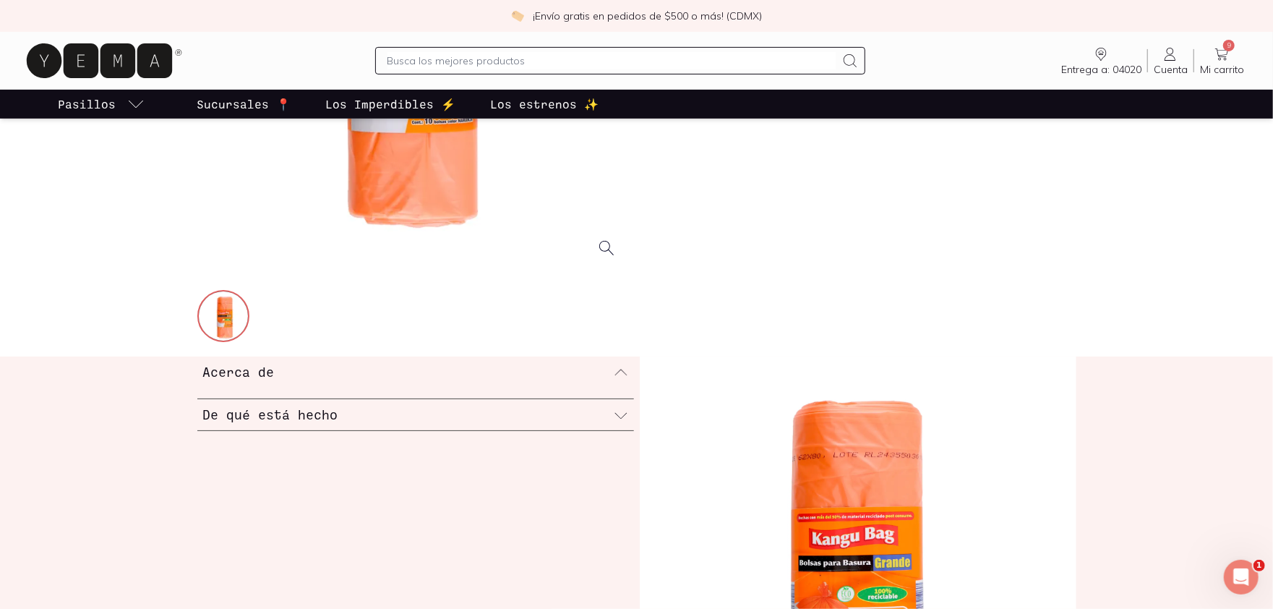
click at [477, 388] on div at bounding box center [415, 393] width 437 height 12
click at [626, 375] on icon at bounding box center [621, 372] width 14 height 14
click at [390, 184] on div at bounding box center [412, 54] width 431 height 431
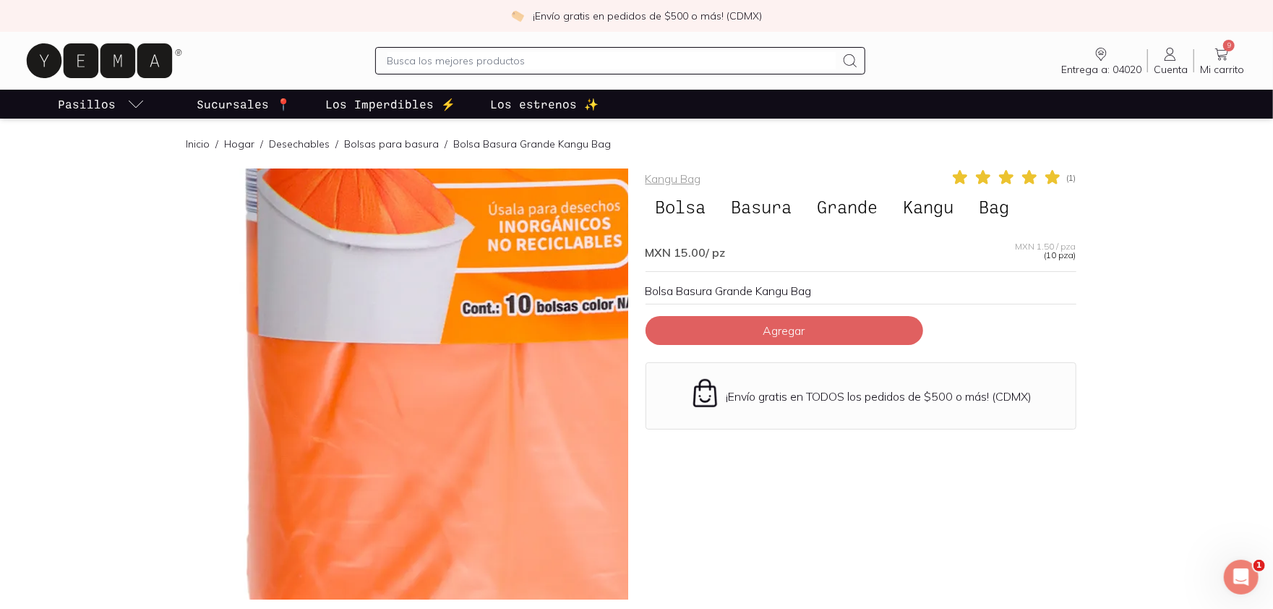
scroll to position [7, 0]
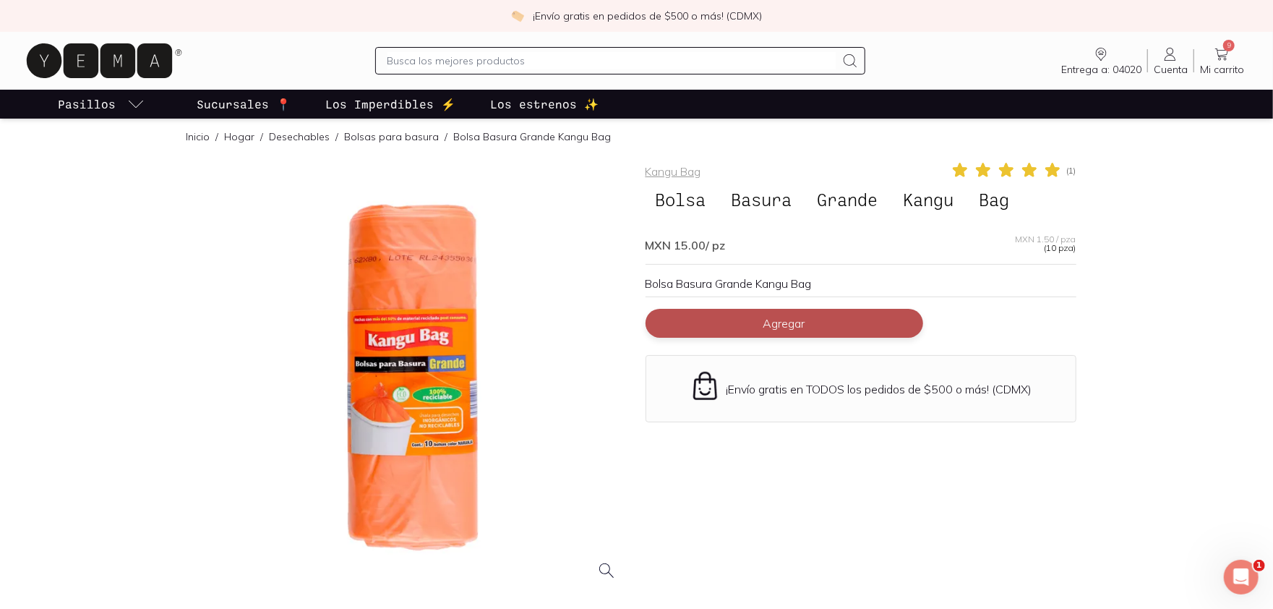
click at [772, 331] on button "Agregar" at bounding box center [785, 323] width 278 height 29
click at [239, 137] on link "Hogar" at bounding box center [240, 136] width 30 height 13
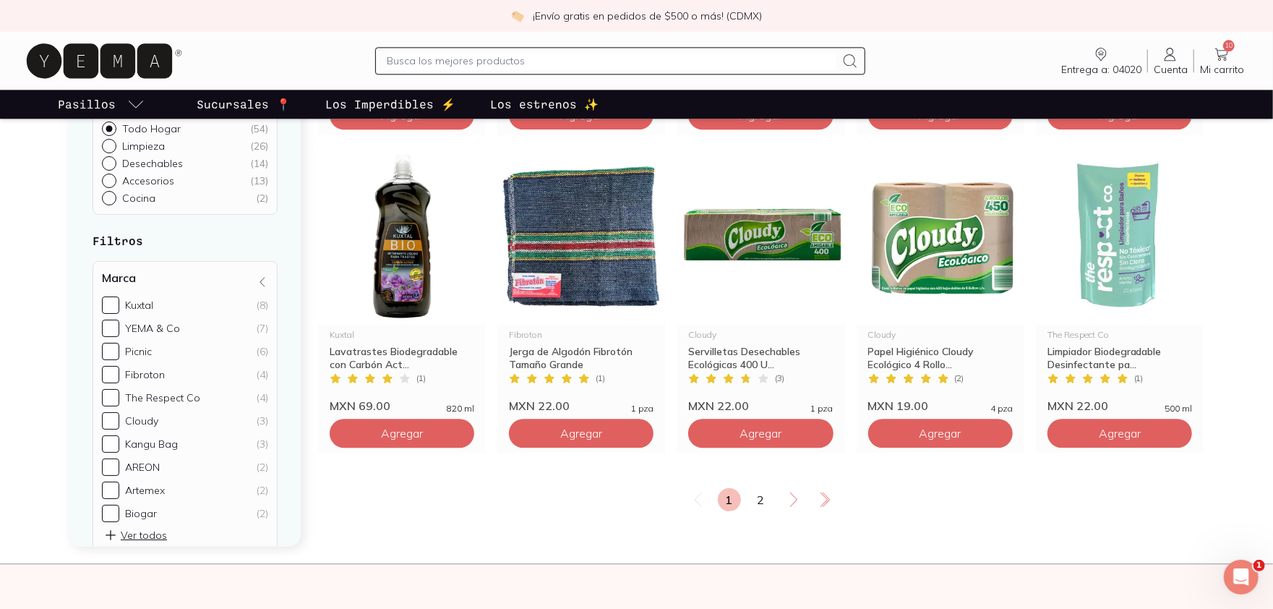
scroll to position [2407, 0]
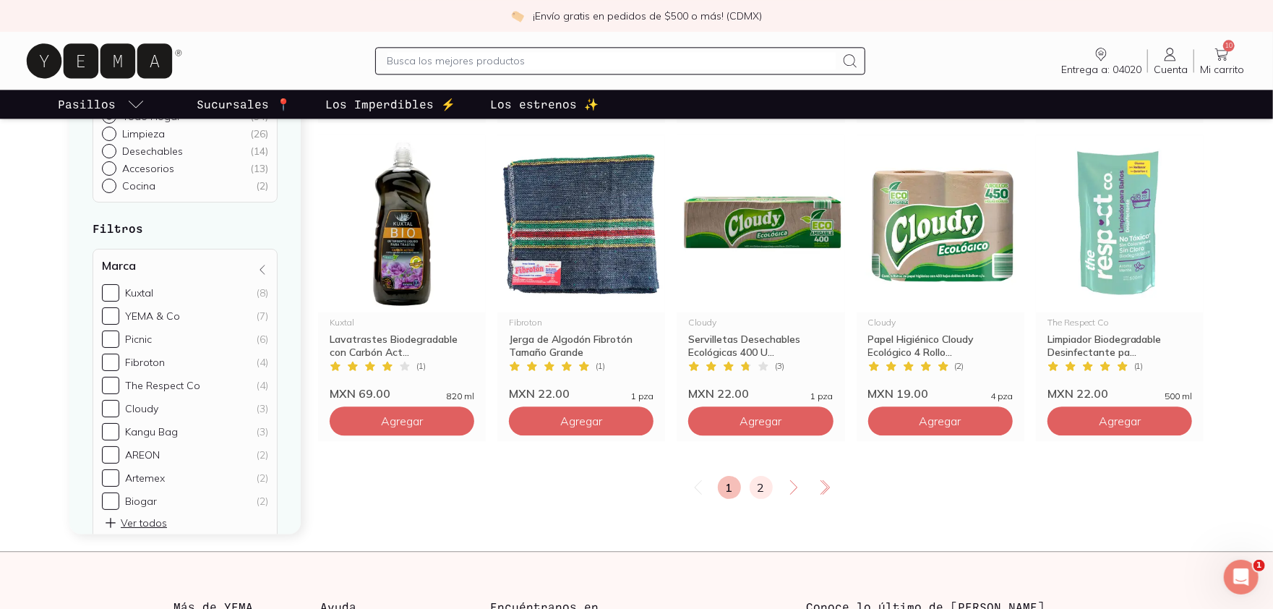
click at [762, 456] on link "2" at bounding box center [761, 487] width 23 height 23
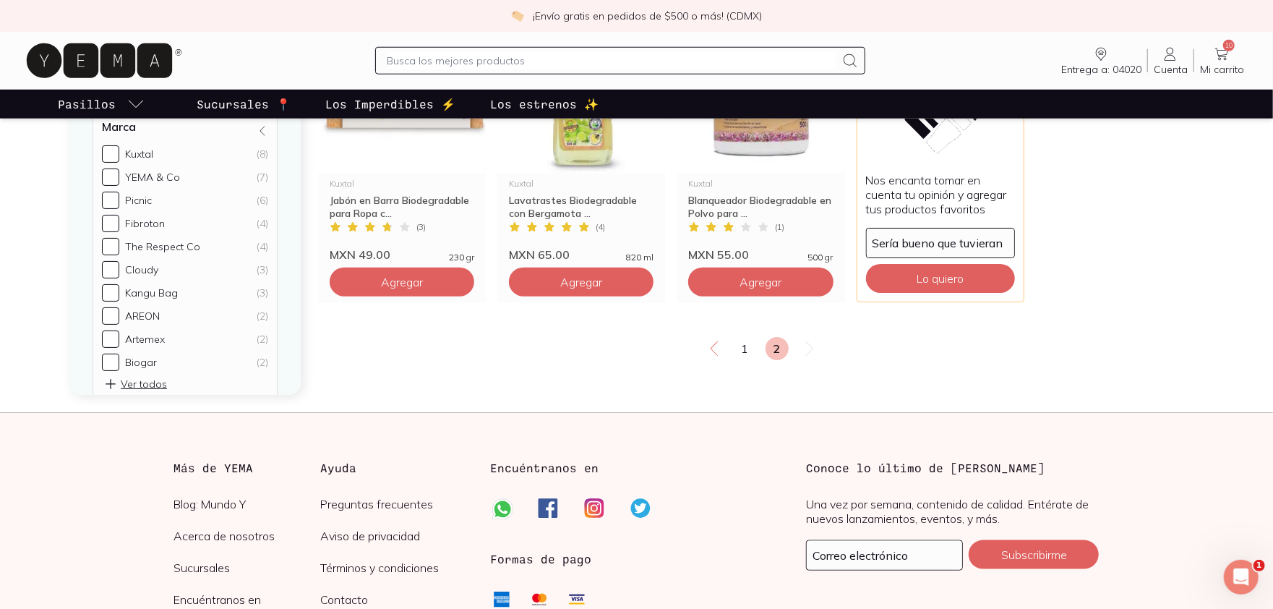
scroll to position [949, 0]
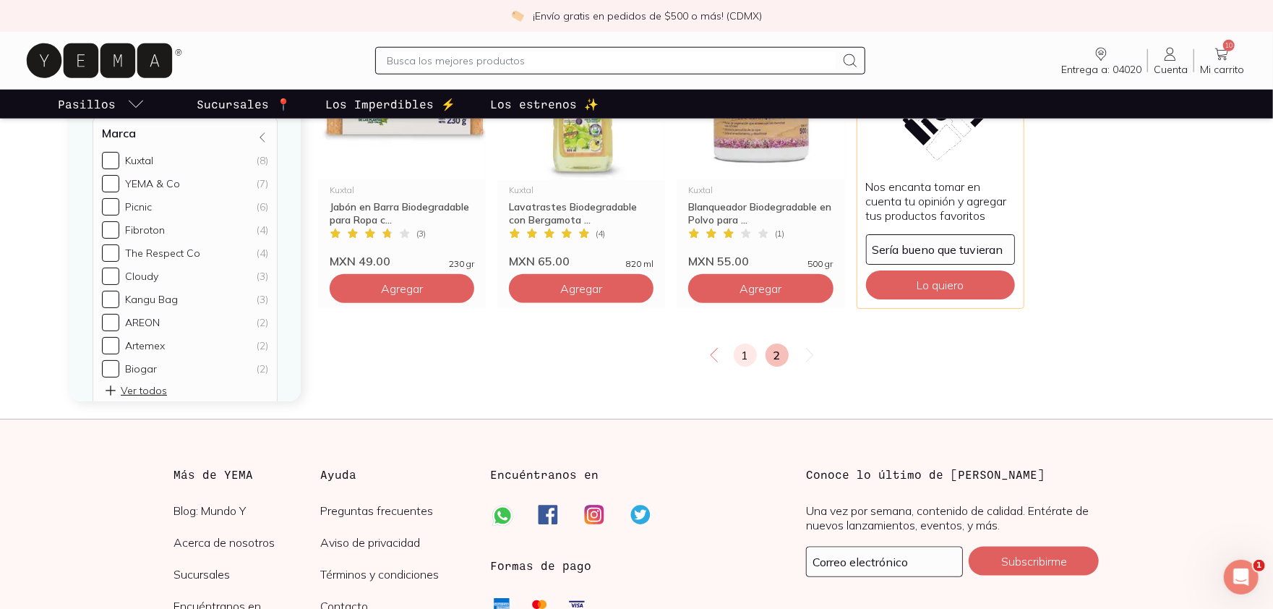
click at [738, 353] on link "1" at bounding box center [745, 354] width 23 height 23
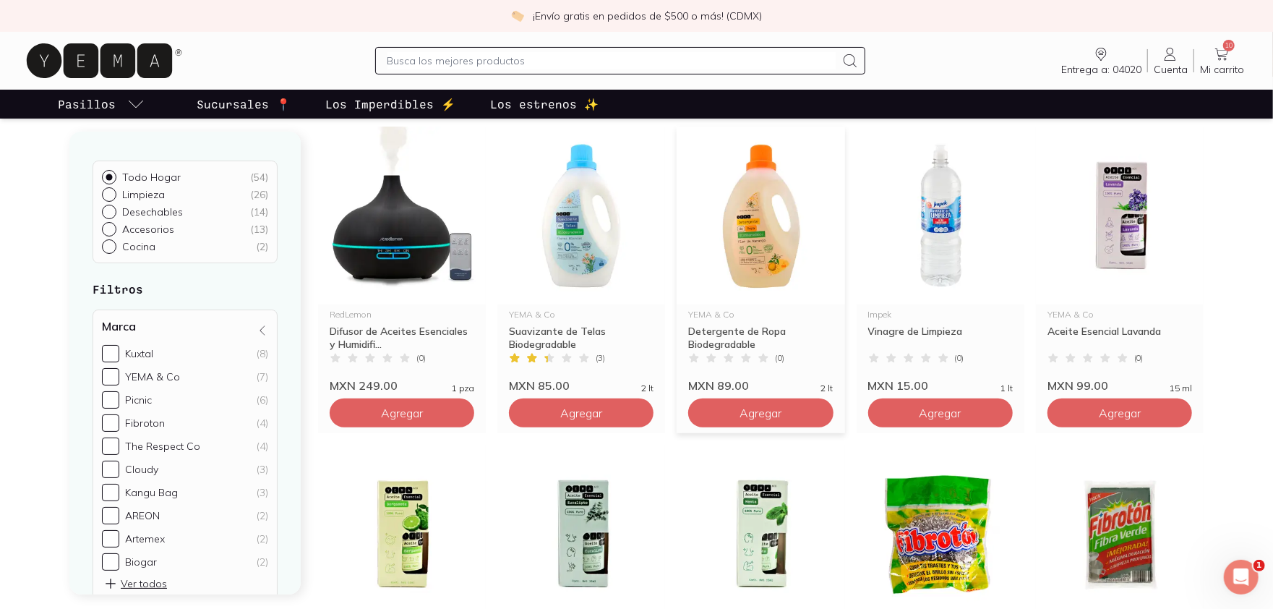
scroll to position [194, 0]
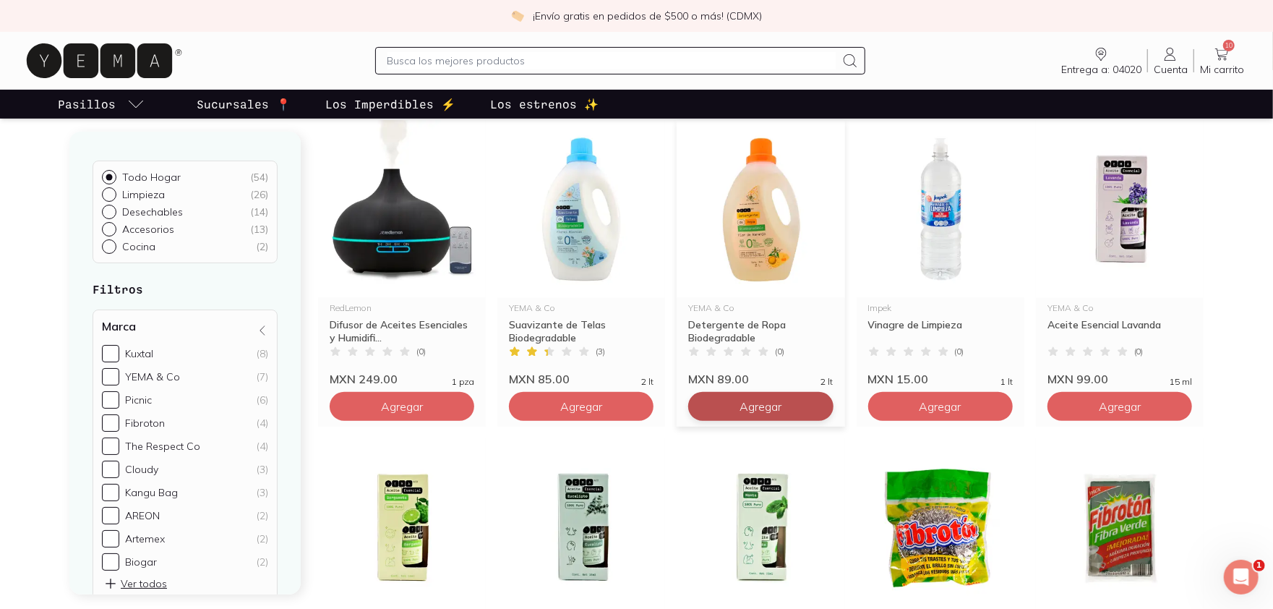
click at [474, 394] on button "Agregar" at bounding box center [402, 406] width 145 height 29
click at [954, 63] on span "Mi carrito" at bounding box center [1222, 69] width 44 height 13
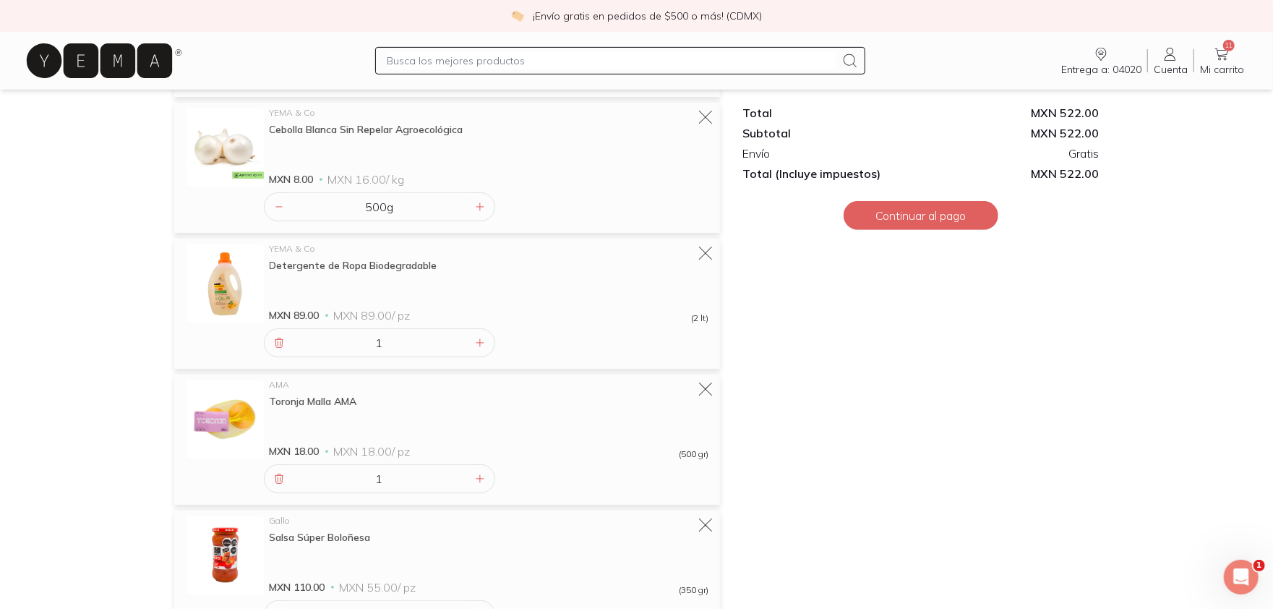
scroll to position [424, 0]
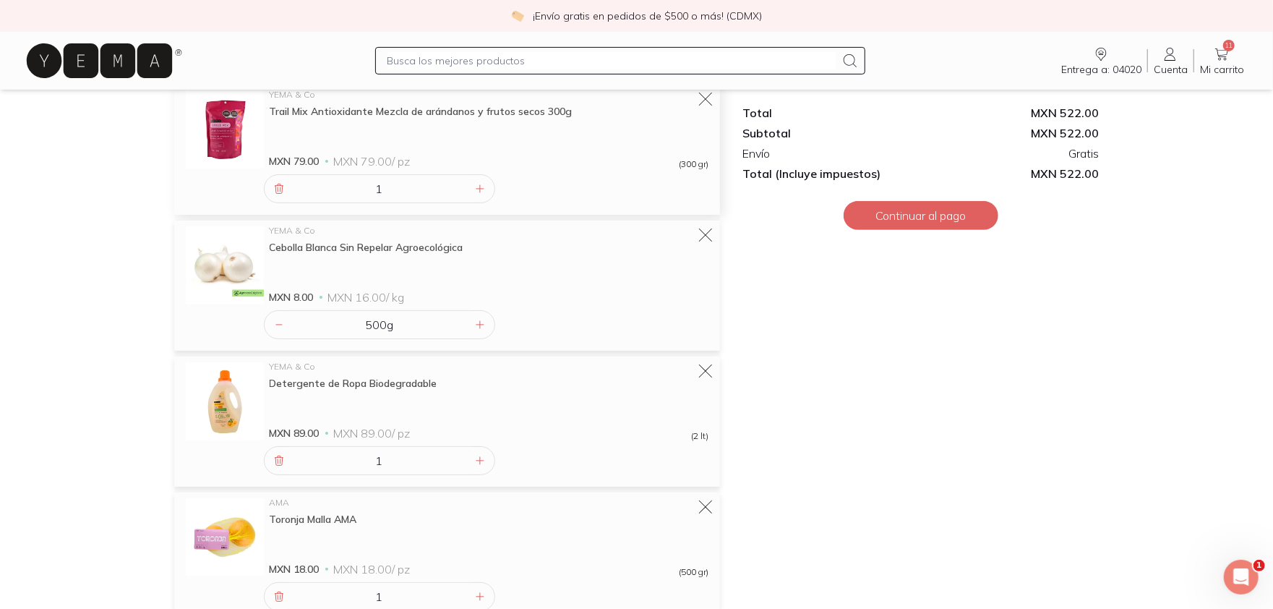
scroll to position [307, 0]
click at [458, 58] on input "text" at bounding box center [612, 60] width 449 height 17
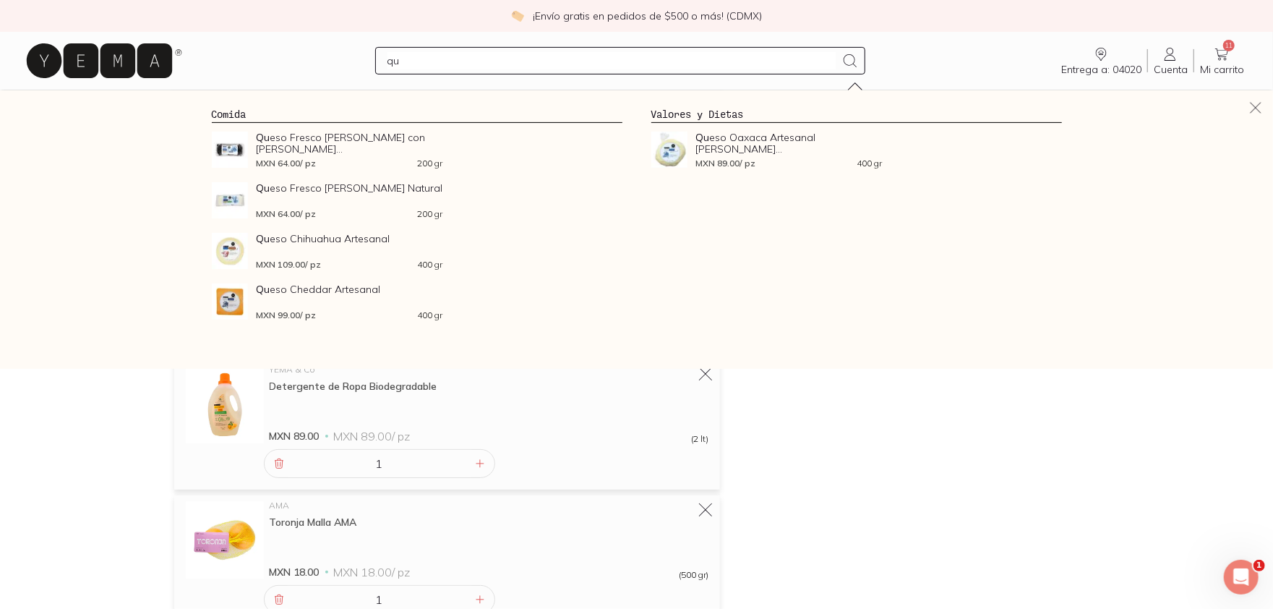
type input "q"
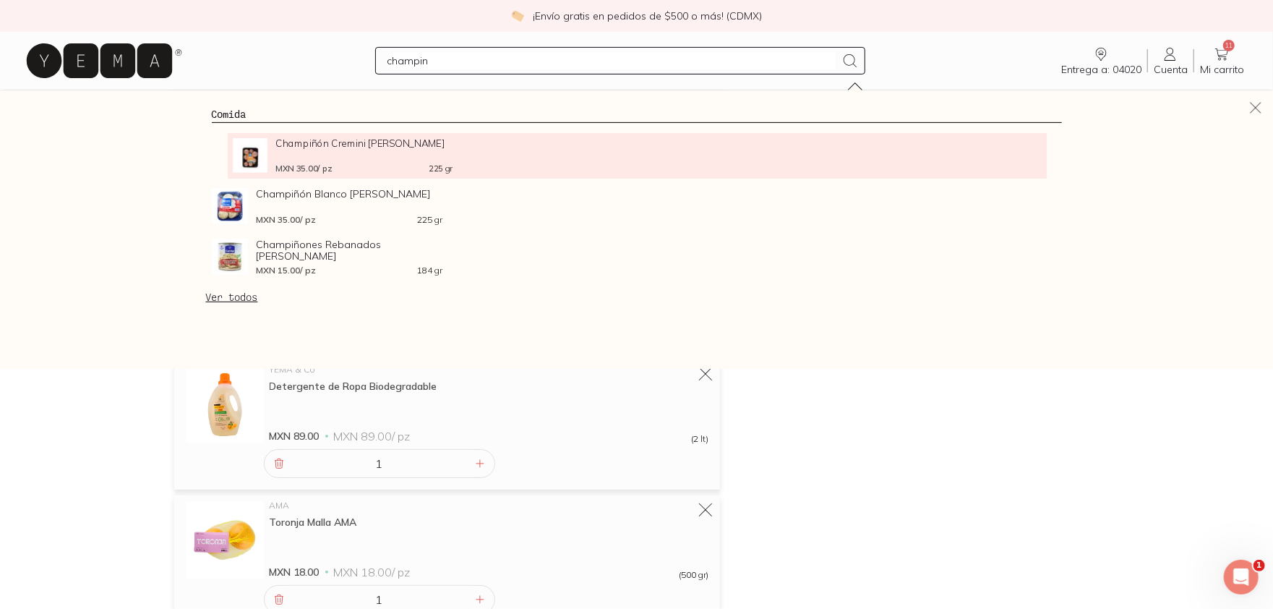
type input "champin"
click at [368, 148] on span "Champiñón Cremini [PERSON_NAME]" at bounding box center [363, 143] width 177 height 11
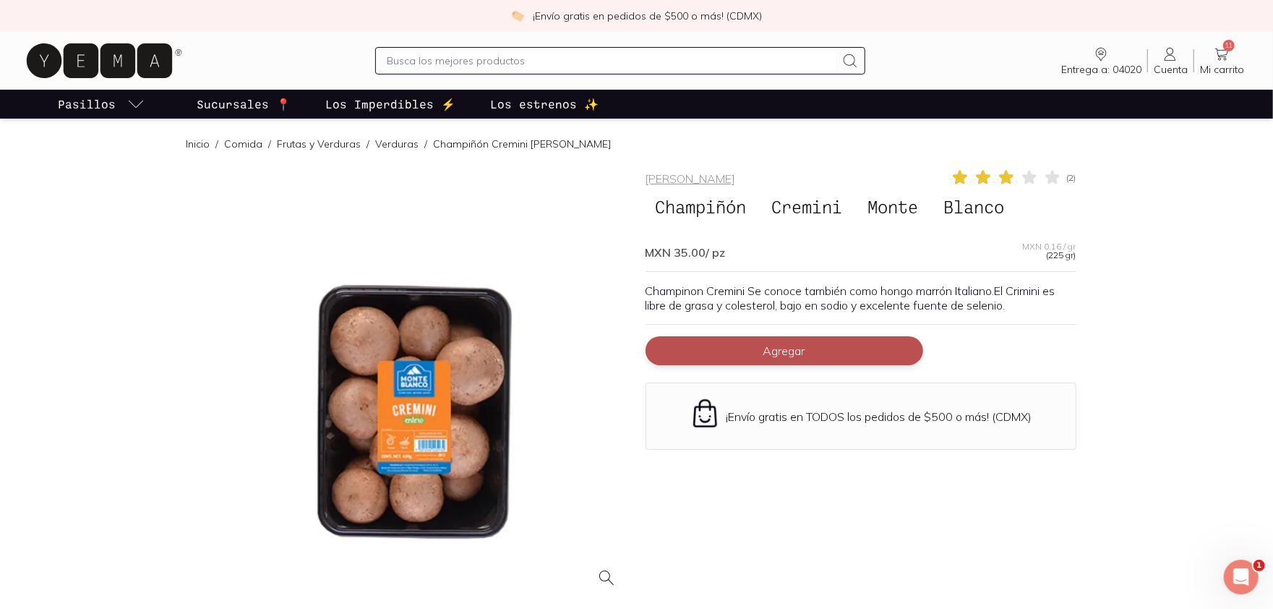
click at [738, 348] on button "Agregar" at bounding box center [785, 350] width 278 height 29
click at [510, 61] on input "text" at bounding box center [612, 60] width 449 height 17
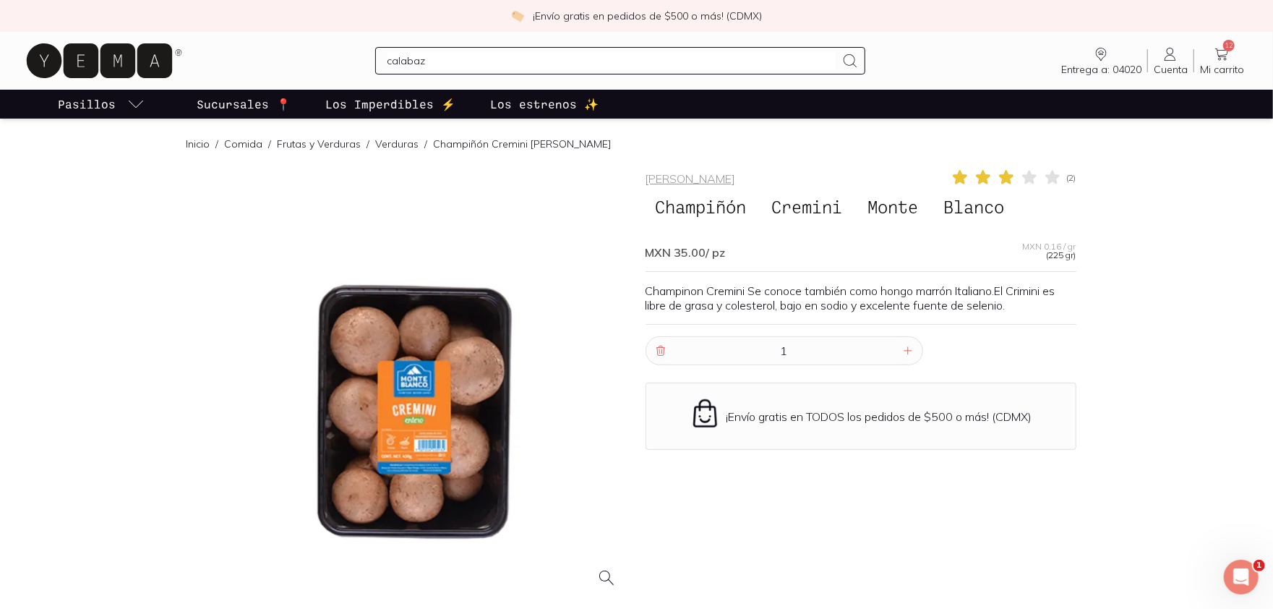
type input "calabaza"
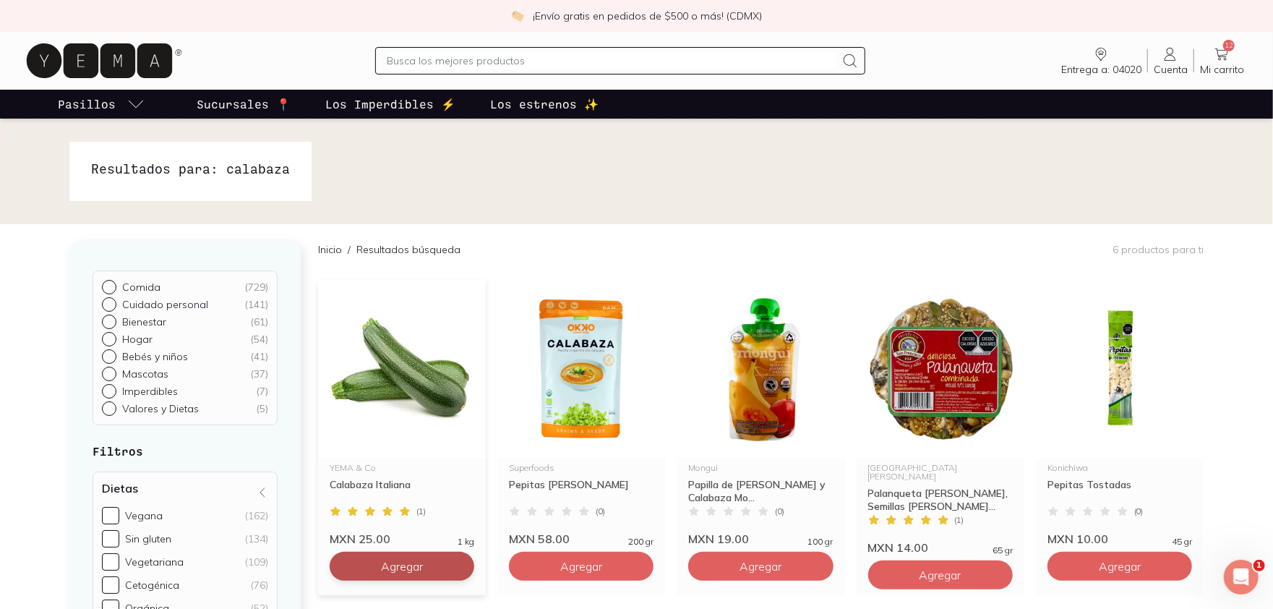
click at [392, 568] on span "Agregar" at bounding box center [402, 566] width 42 height 14
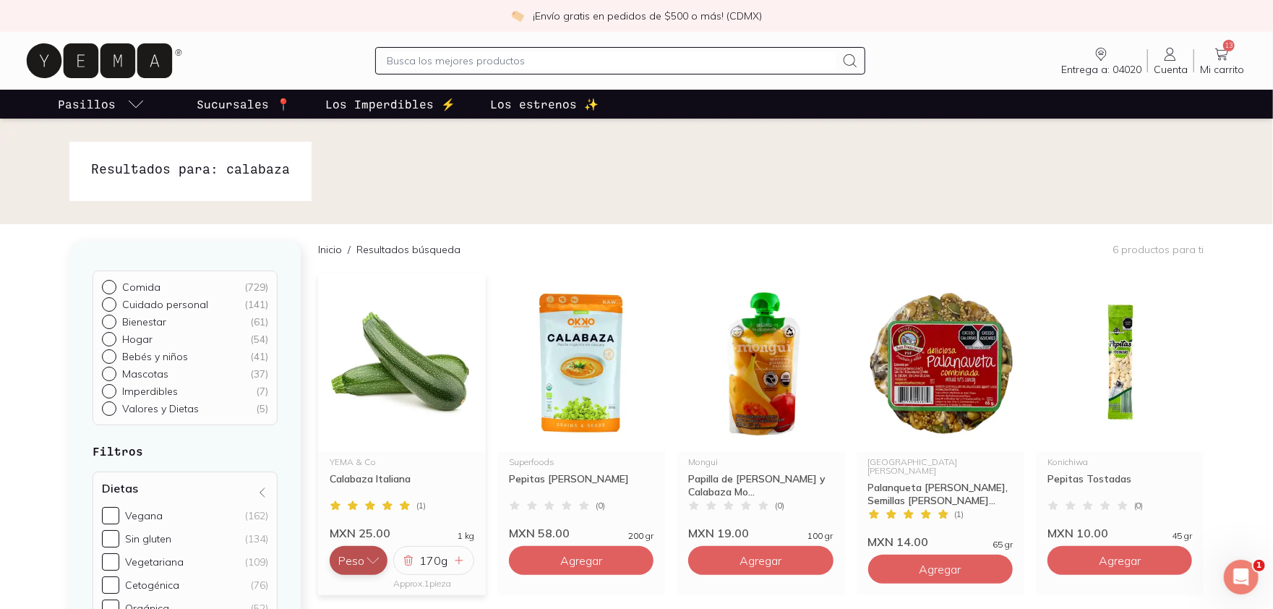
click at [375, 561] on icon "button" at bounding box center [373, 560] width 12 height 6
click at [351, 526] on button "Pieza" at bounding box center [359, 531] width 58 height 29
click at [454, 558] on icon at bounding box center [459, 561] width 12 height 12
type input "3"
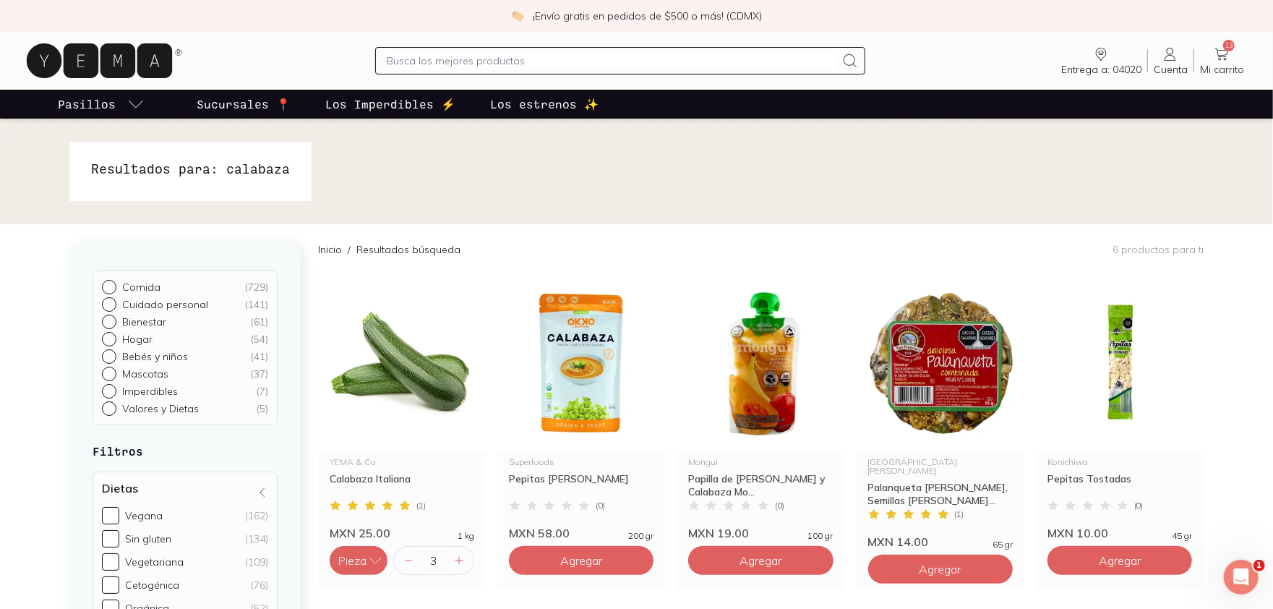
click at [1224, 61] on icon at bounding box center [1221, 54] width 17 height 17
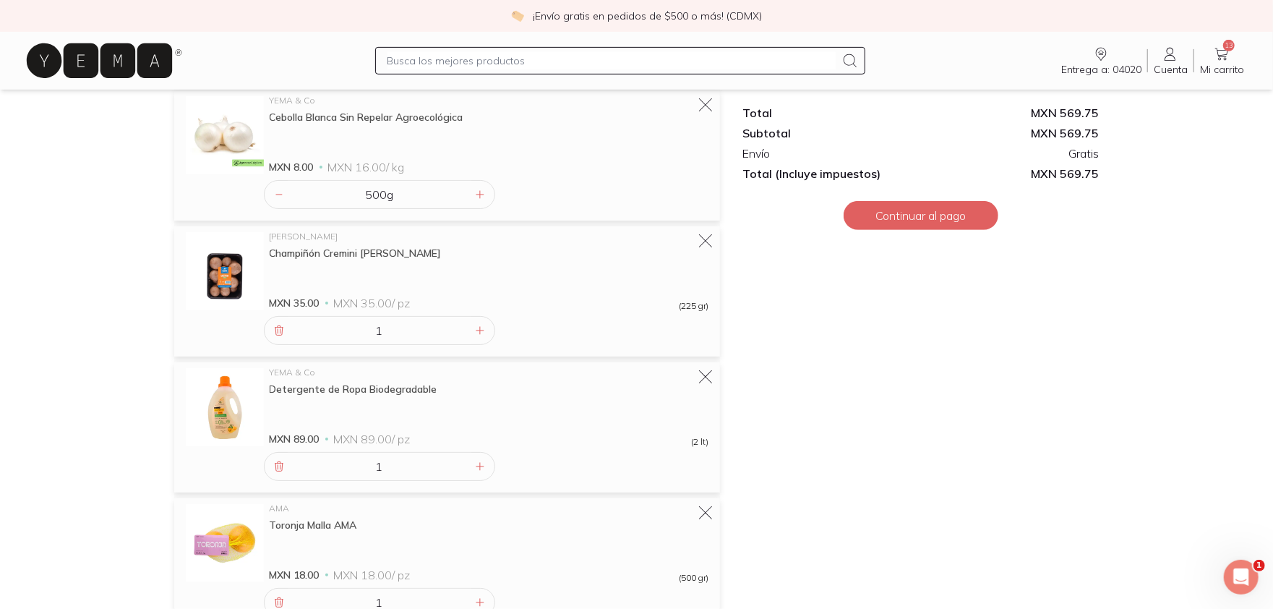
scroll to position [442, 0]
click at [707, 377] on icon at bounding box center [706, 375] width 20 height 20
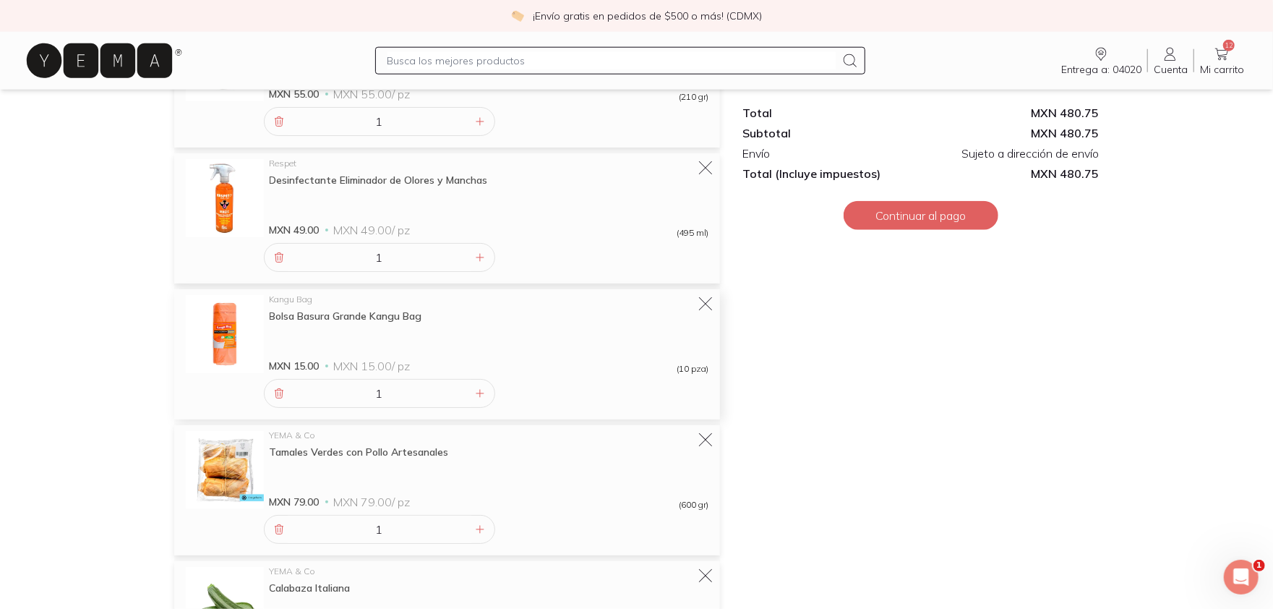
scroll to position [1235, 0]
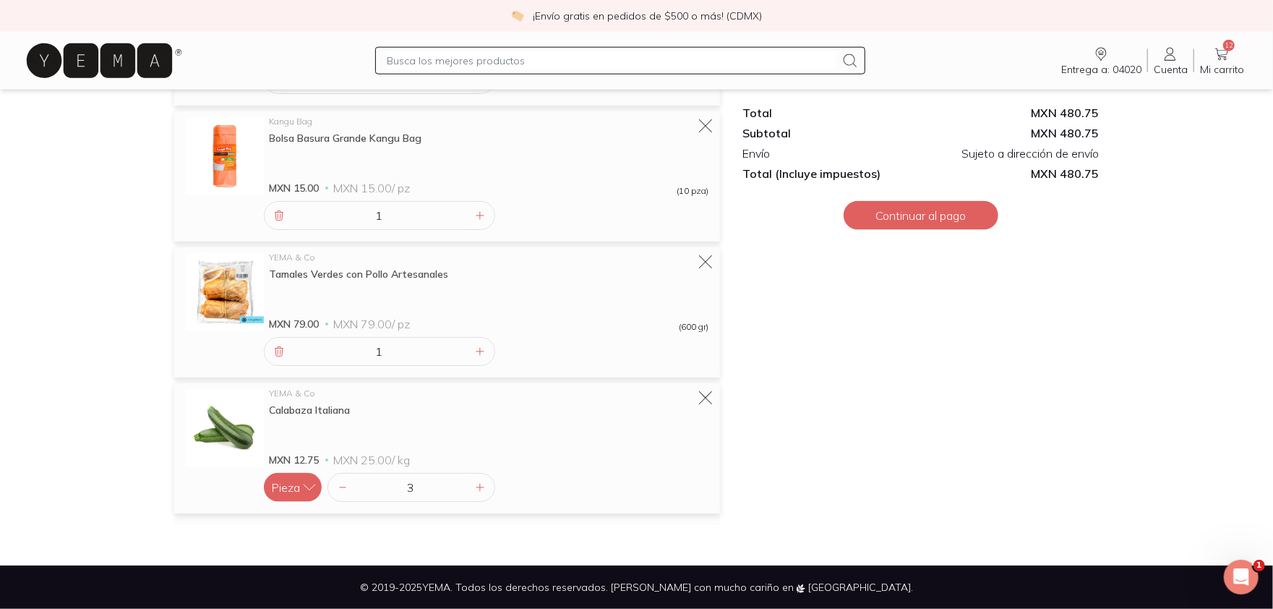
click at [645, 56] on input "text" at bounding box center [612, 60] width 449 height 17
type input "cilantro"
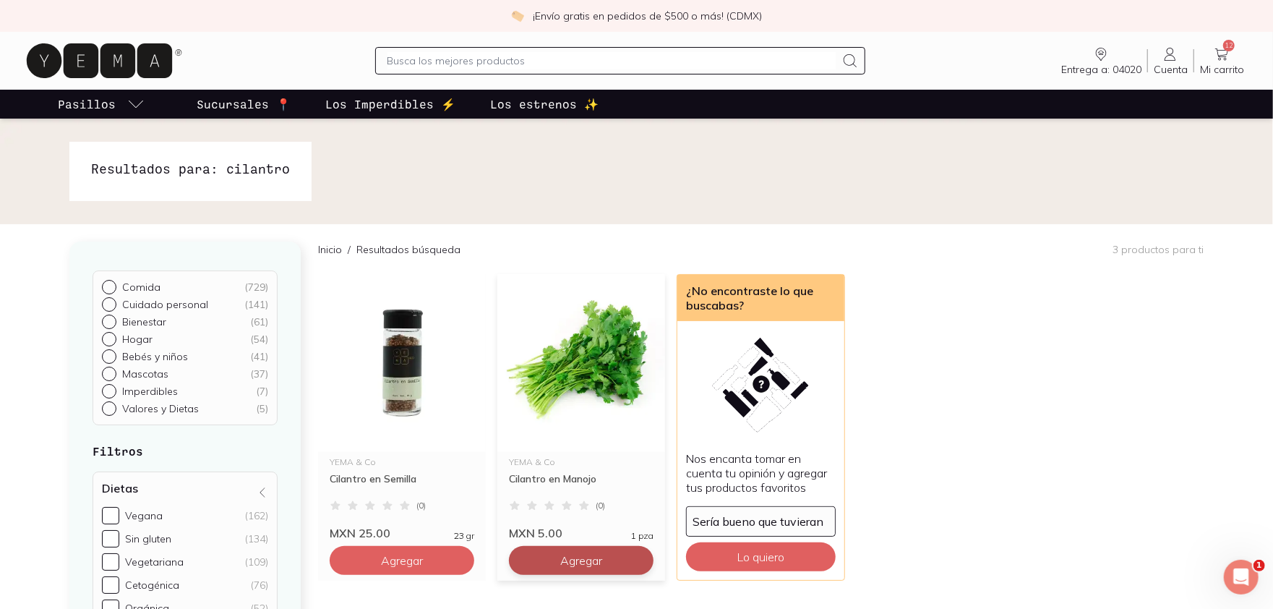
click at [423, 563] on span "Agregar" at bounding box center [402, 560] width 42 height 14
click at [1228, 70] on span "Mi carrito" at bounding box center [1222, 69] width 44 height 13
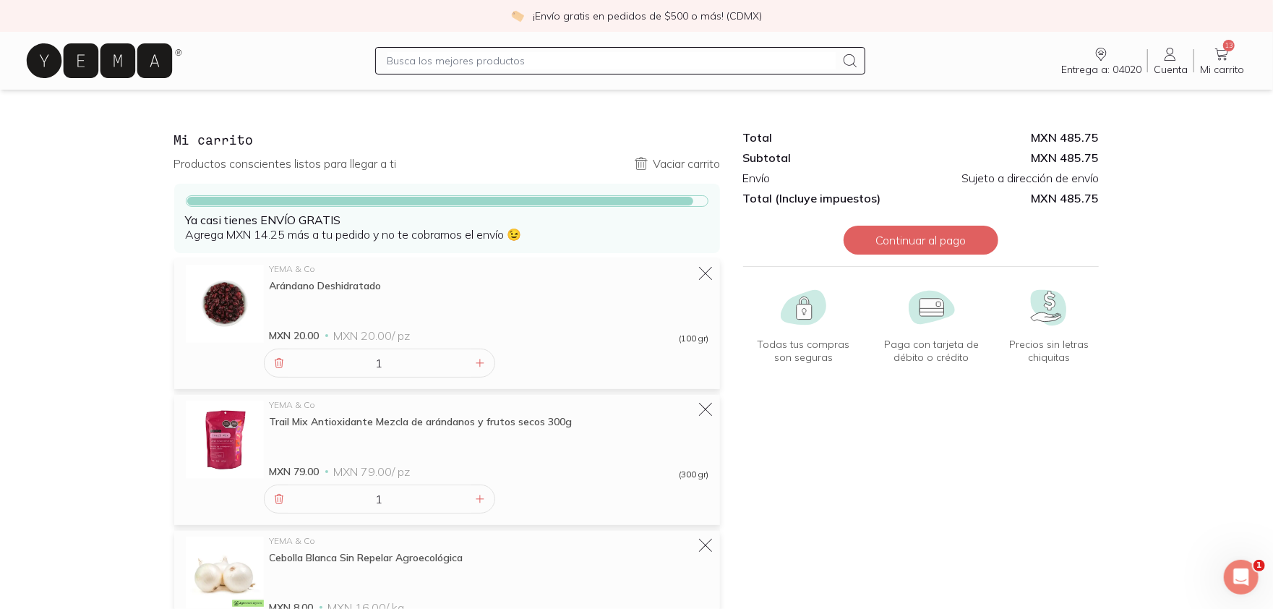
click at [443, 61] on input "text" at bounding box center [612, 60] width 449 height 17
click at [129, 70] on icon at bounding box center [99, 60] width 145 height 35
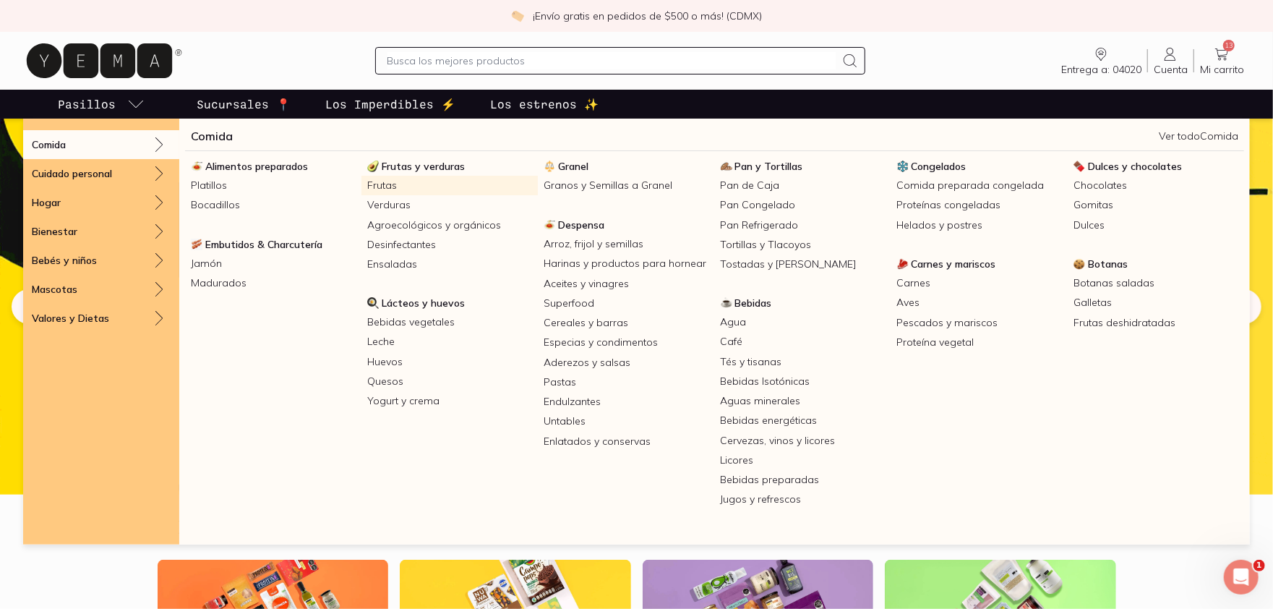
click at [388, 180] on link "Frutas" at bounding box center [450, 186] width 176 height 20
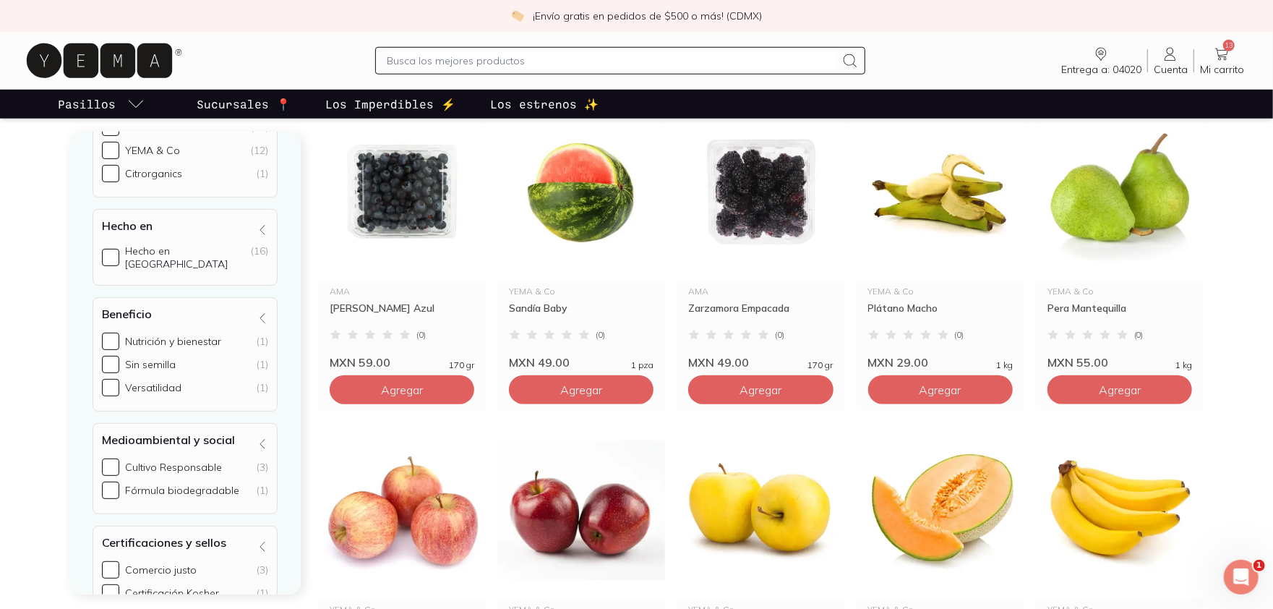
scroll to position [353, 0]
click at [1224, 65] on span "Mi carrito" at bounding box center [1222, 69] width 44 height 13
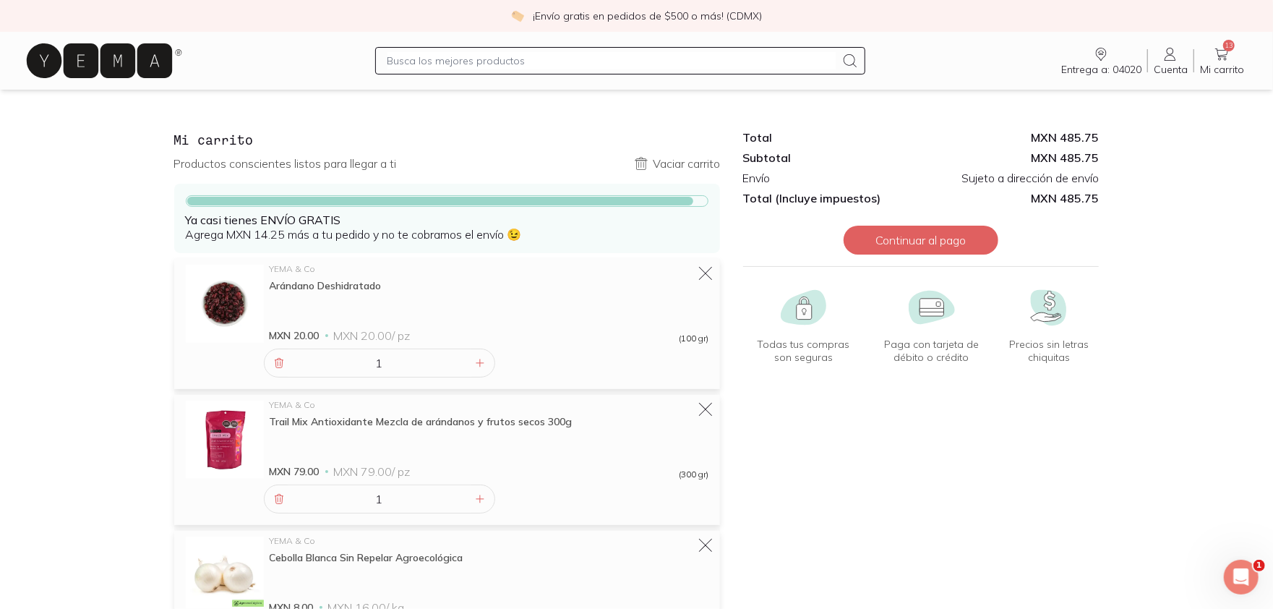
click at [638, 58] on input "text" at bounding box center [612, 60] width 449 height 17
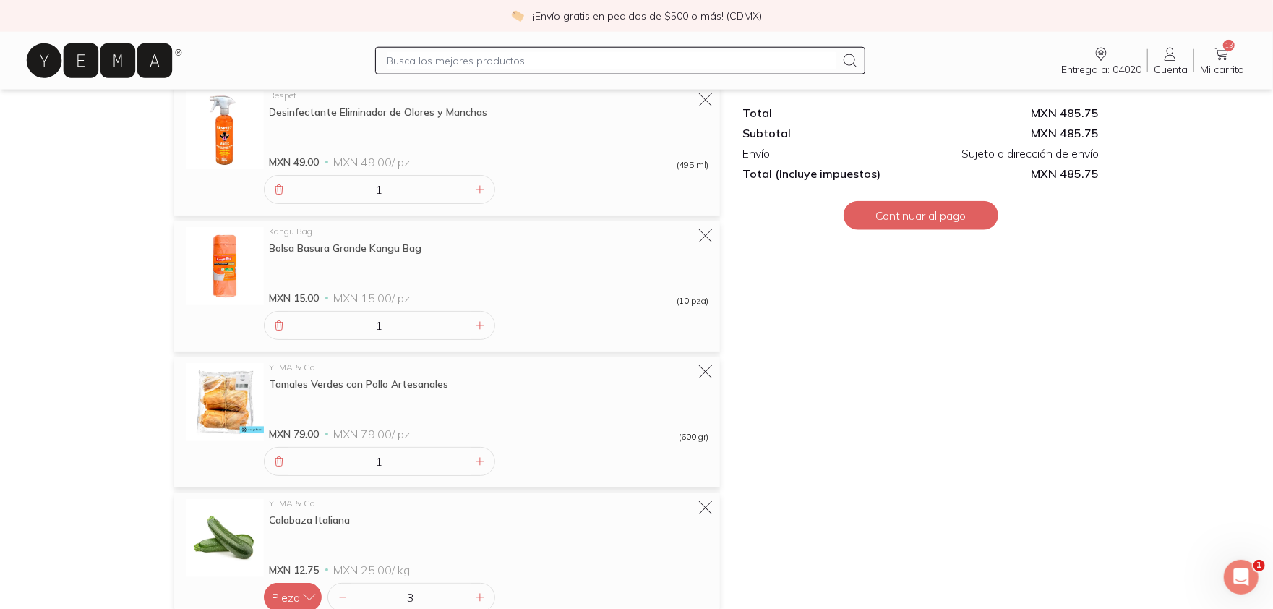
scroll to position [1132, 0]
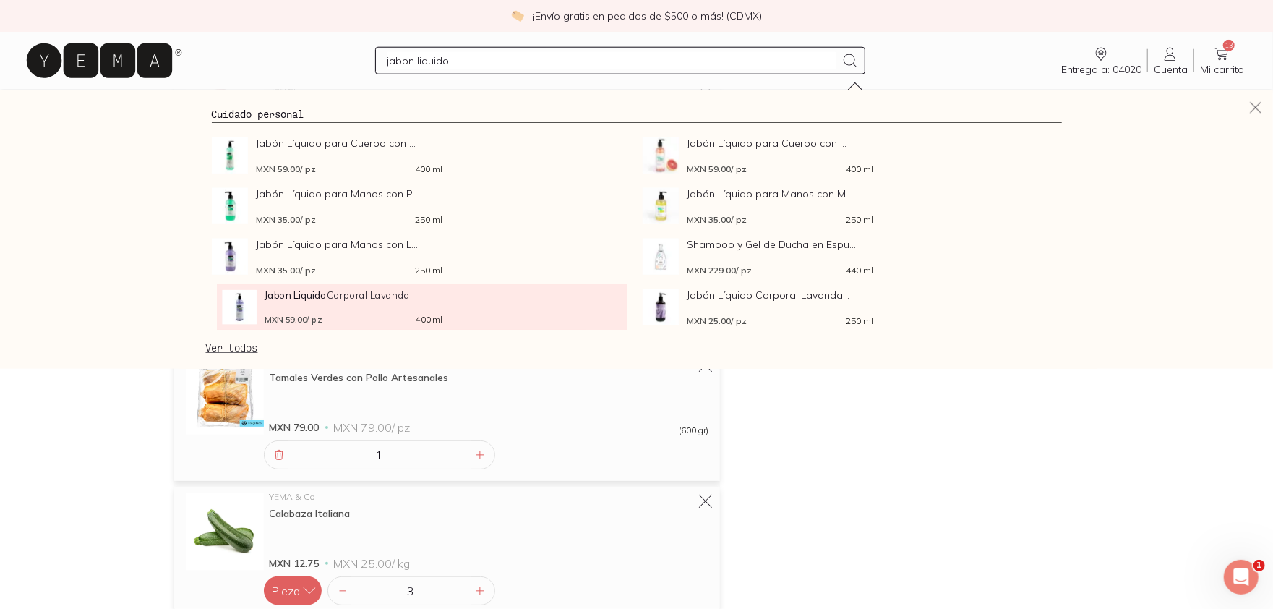
type input "jabon liquido"
click at [356, 309] on div "Jabon Liquido Corporal Lavanda MXN 59.00 / pz 400 ml" at bounding box center [353, 307] width 177 height 35
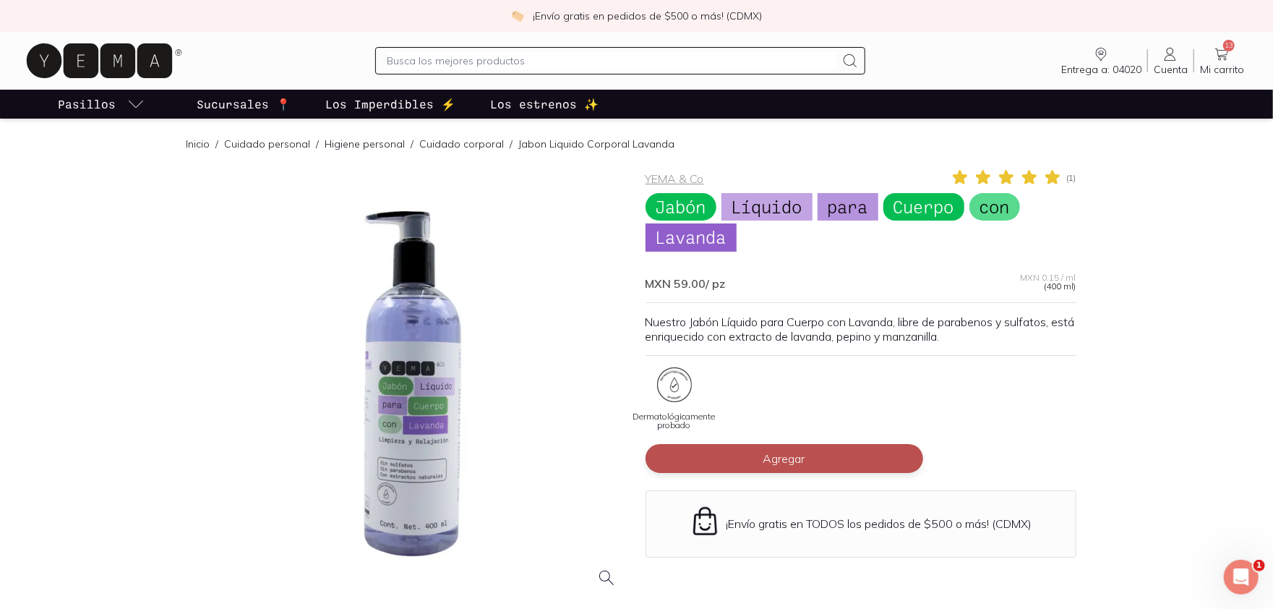
click at [784, 460] on span "Agregar" at bounding box center [785, 458] width 42 height 14
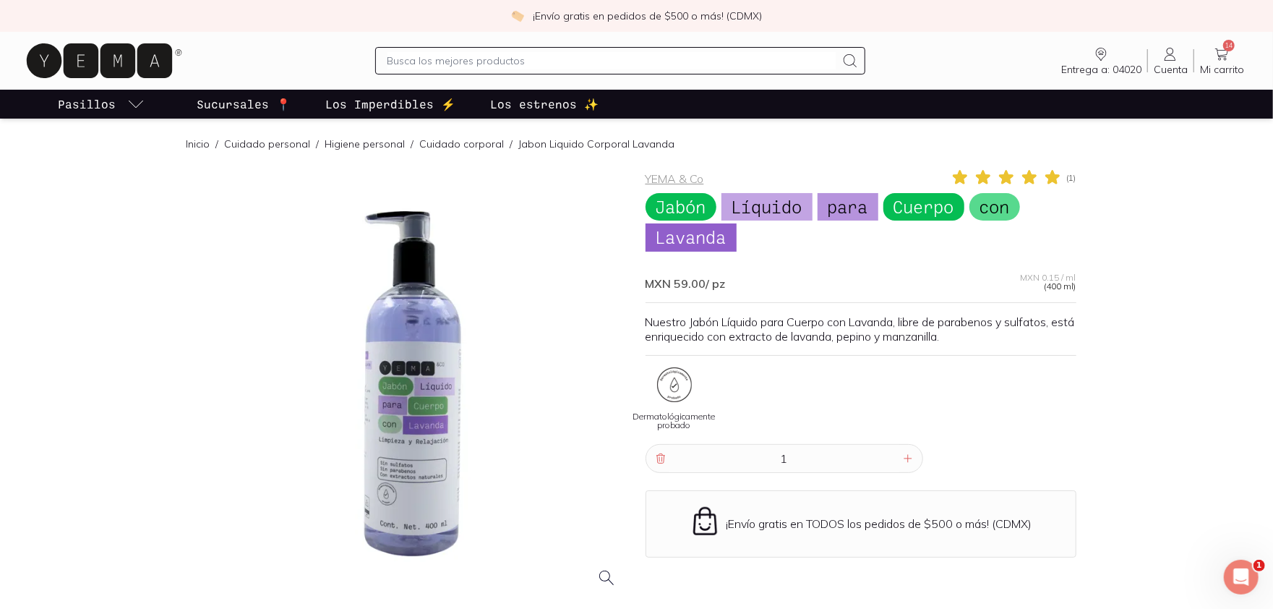
click at [1228, 65] on span "Mi carrito" at bounding box center [1222, 69] width 44 height 13
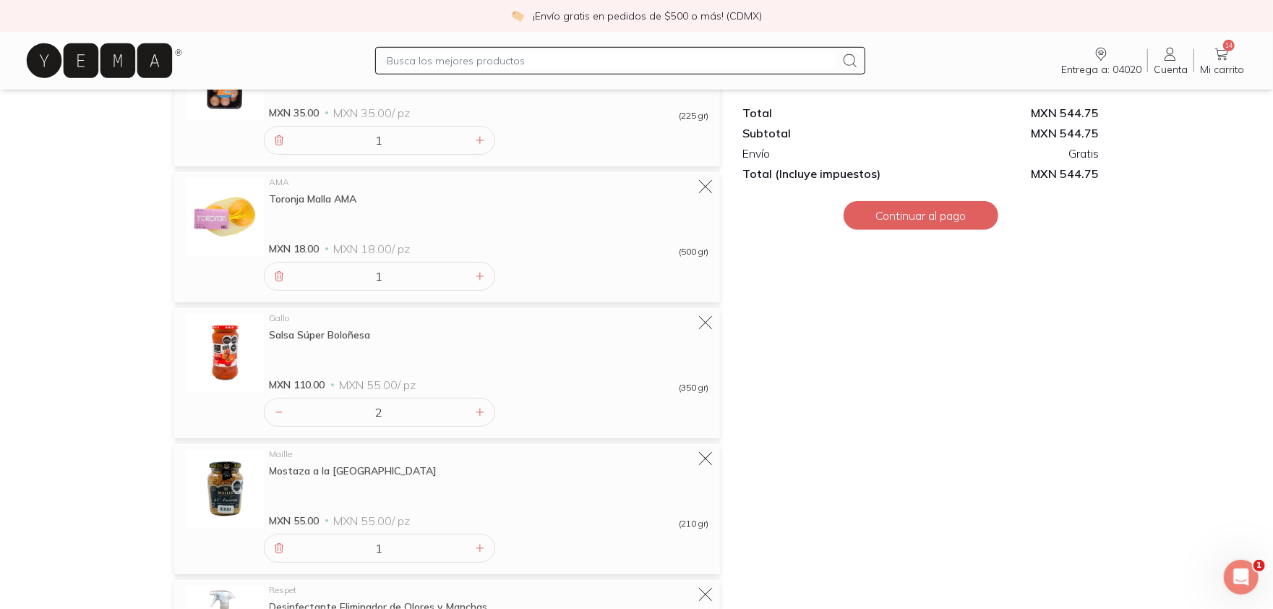
scroll to position [779, 0]
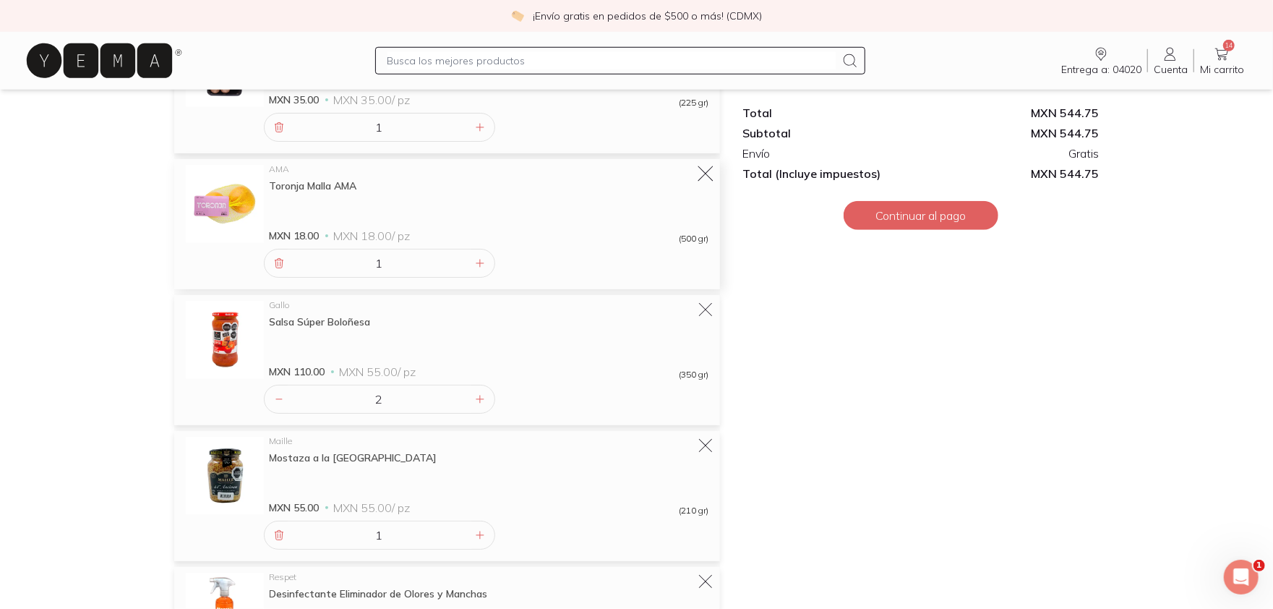
click at [709, 174] on icon at bounding box center [706, 174] width 20 height 20
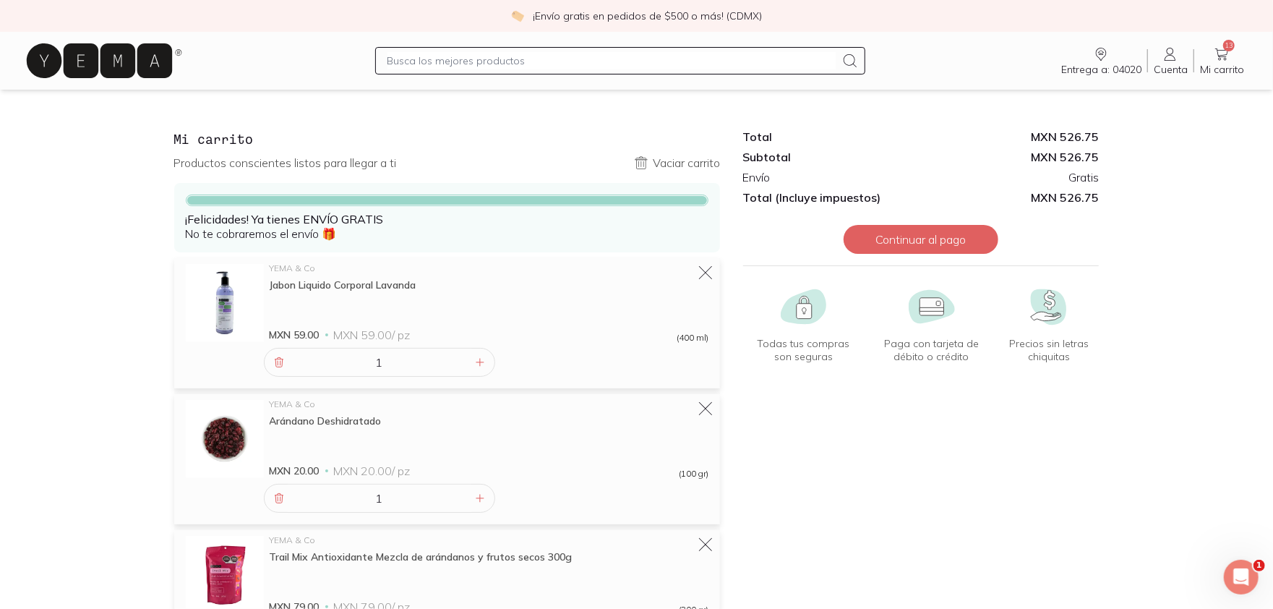
scroll to position [0, 0]
